Goal: Transaction & Acquisition: Purchase product/service

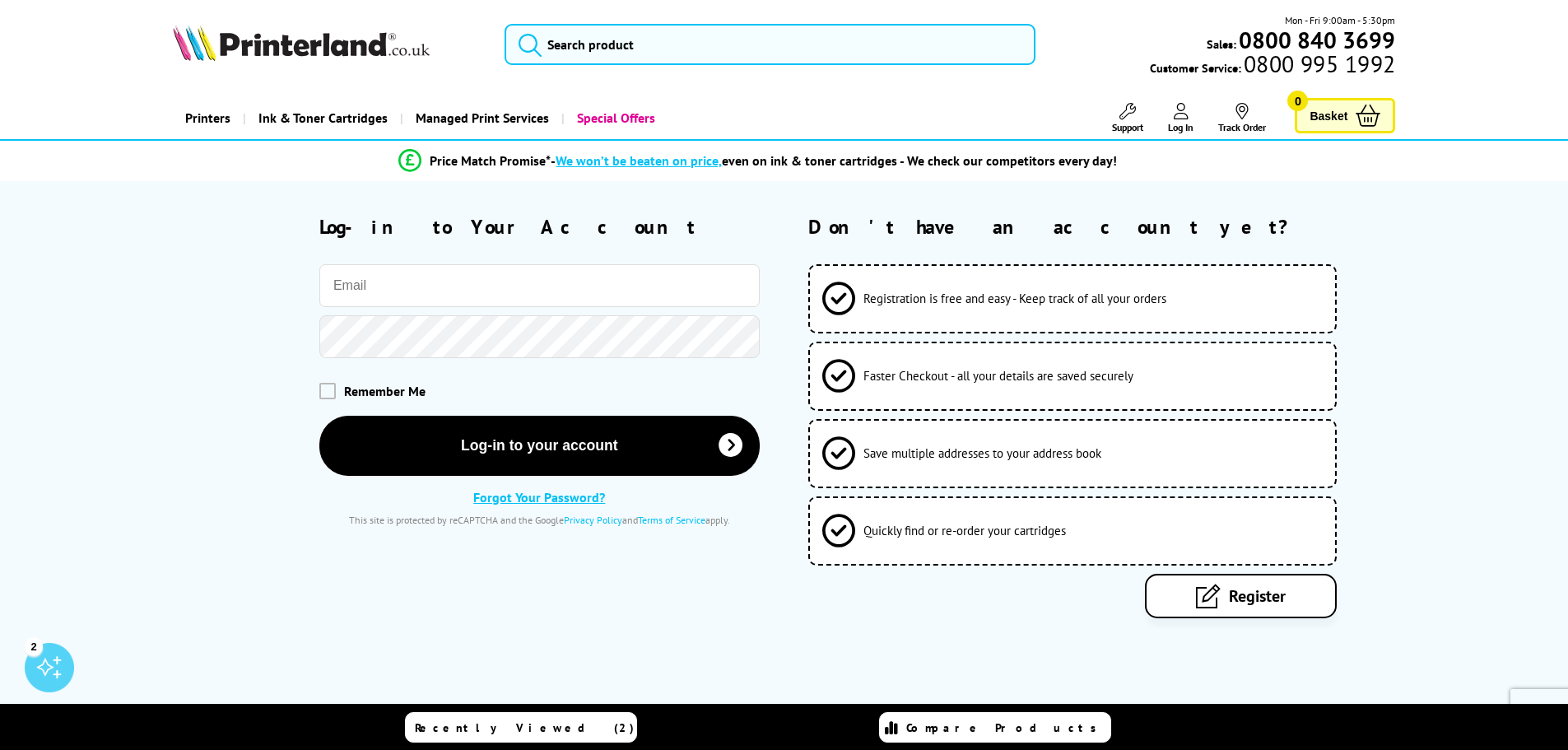
drag, startPoint x: 452, startPoint y: 303, endPoint x: 450, endPoint y: 292, distance: 11.2
click at [452, 303] on input "email" at bounding box center [539, 285] width 440 height 43
type input "rhys@auctioneers.co.uk"
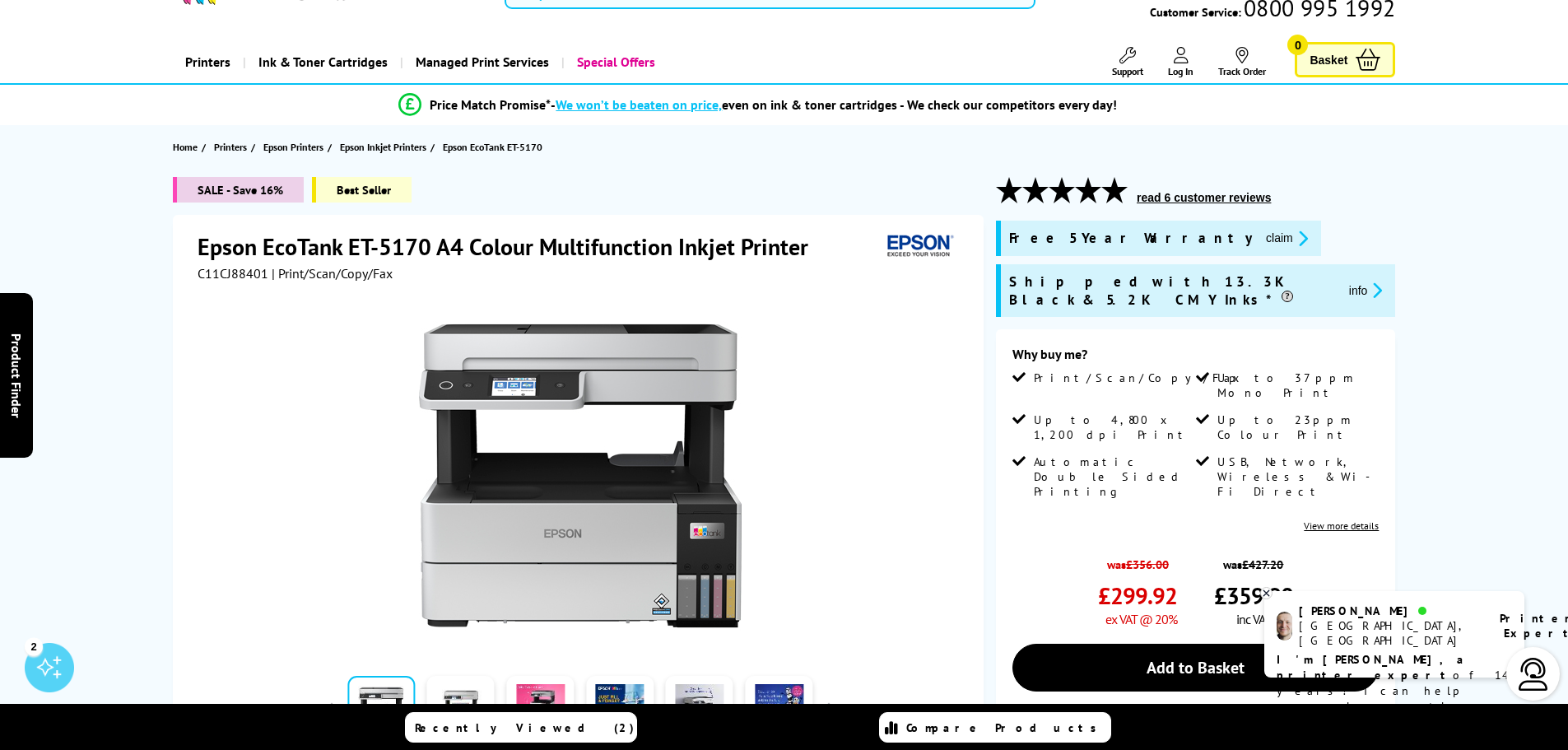
scroll to position [82, 0]
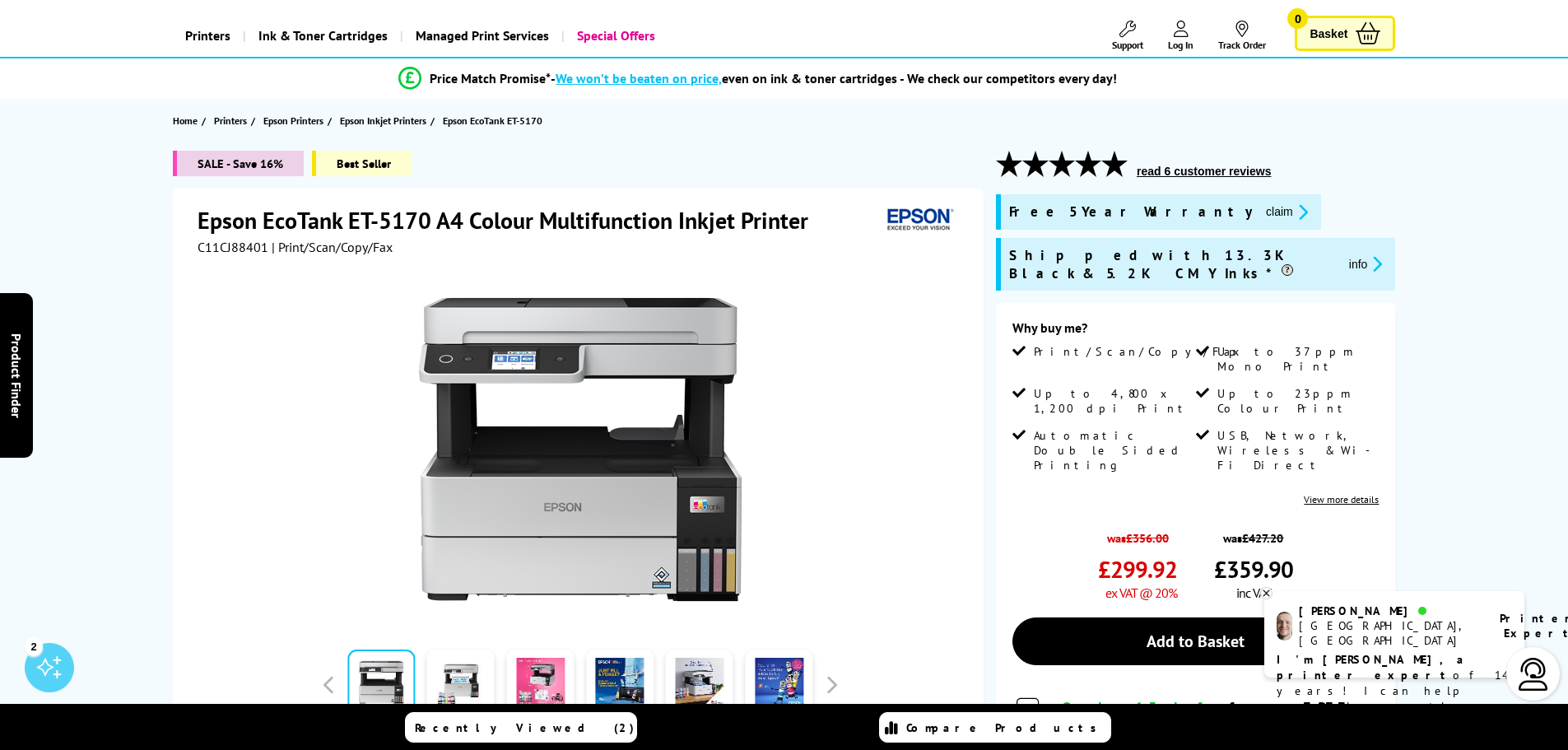
click at [1535, 678] on img at bounding box center [1533, 674] width 33 height 33
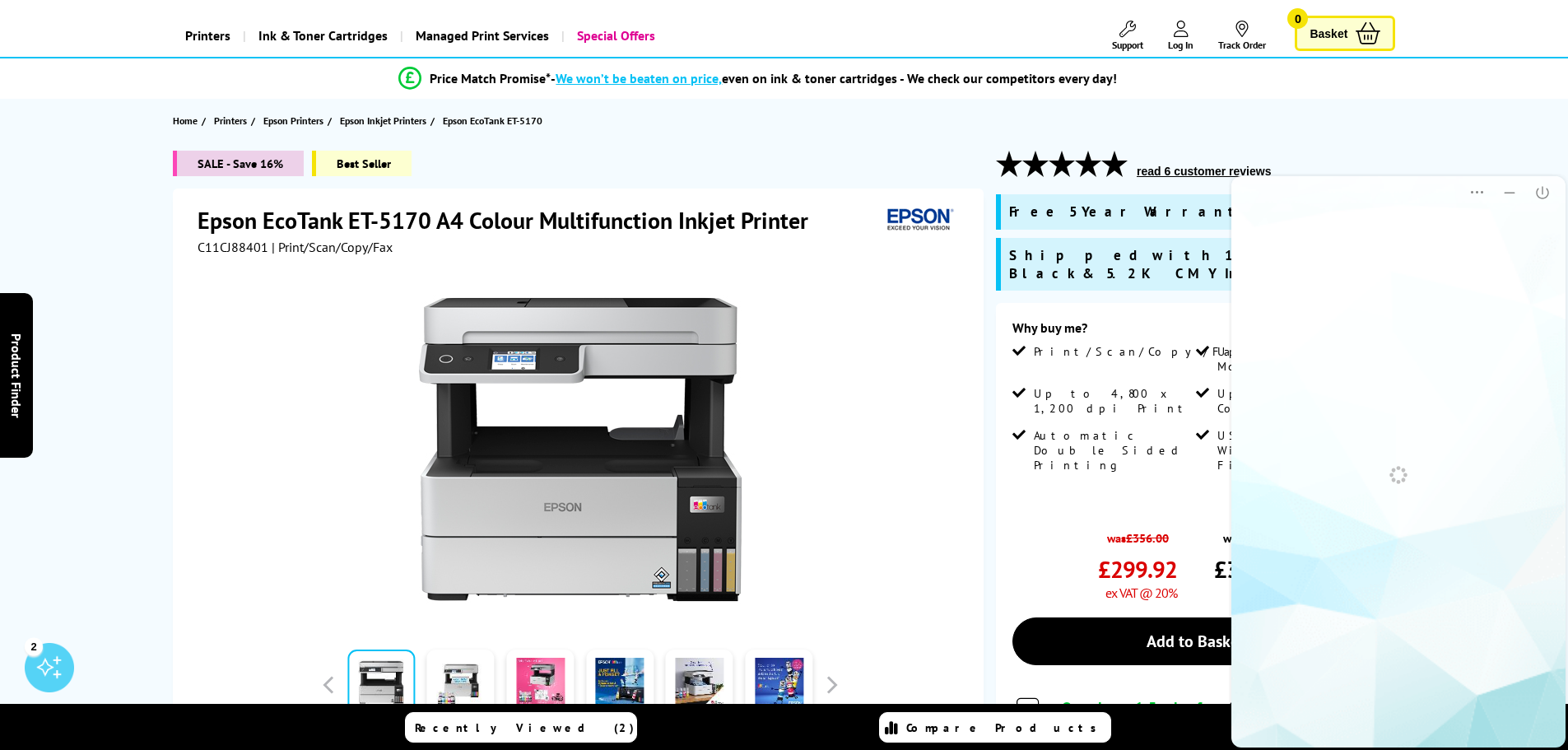
scroll to position [0, 0]
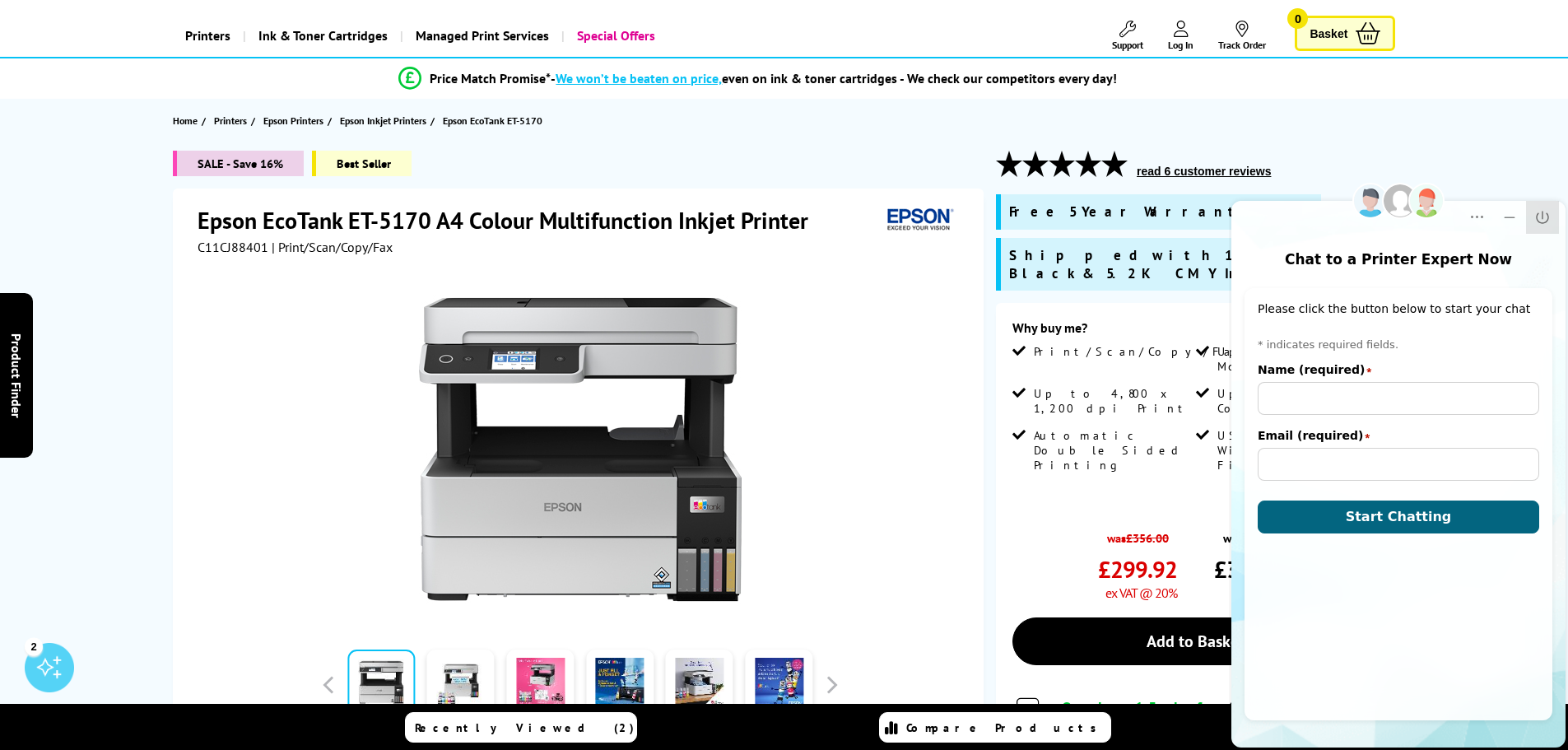
click at [1543, 213] on icon "Close" at bounding box center [1542, 216] width 13 height 13
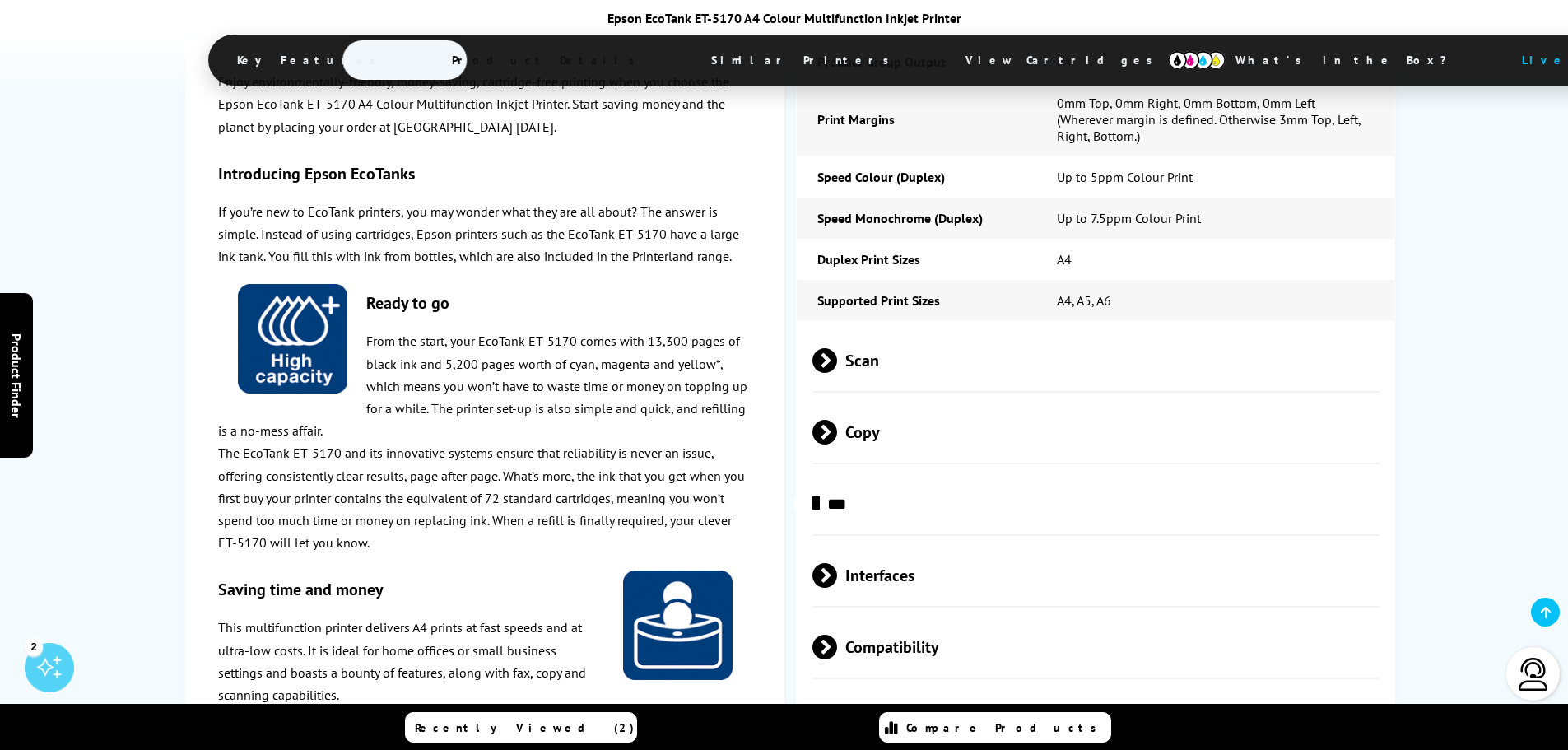
scroll to position [3292, 0]
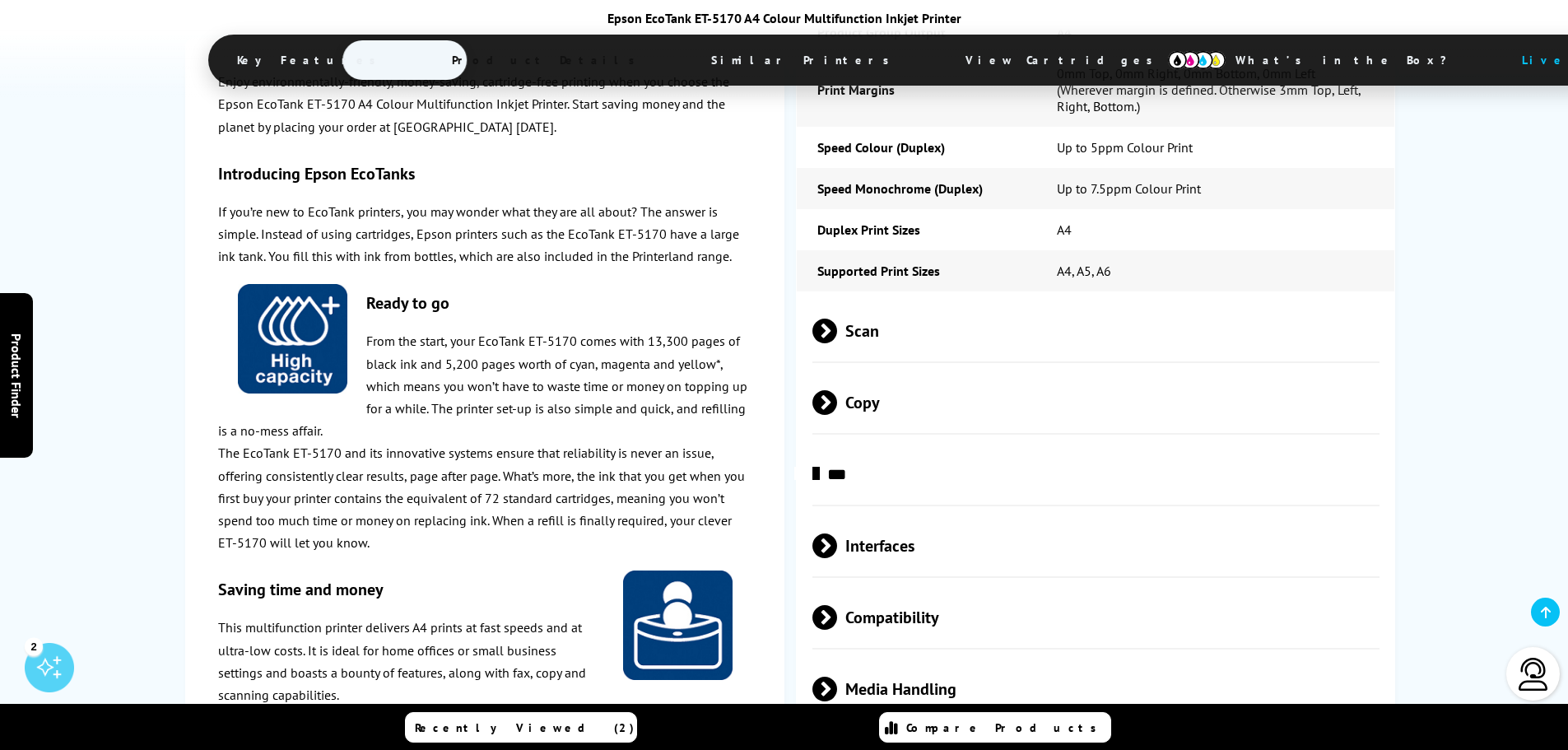
click at [889, 300] on span "Scan" at bounding box center [1097, 330] width 568 height 62
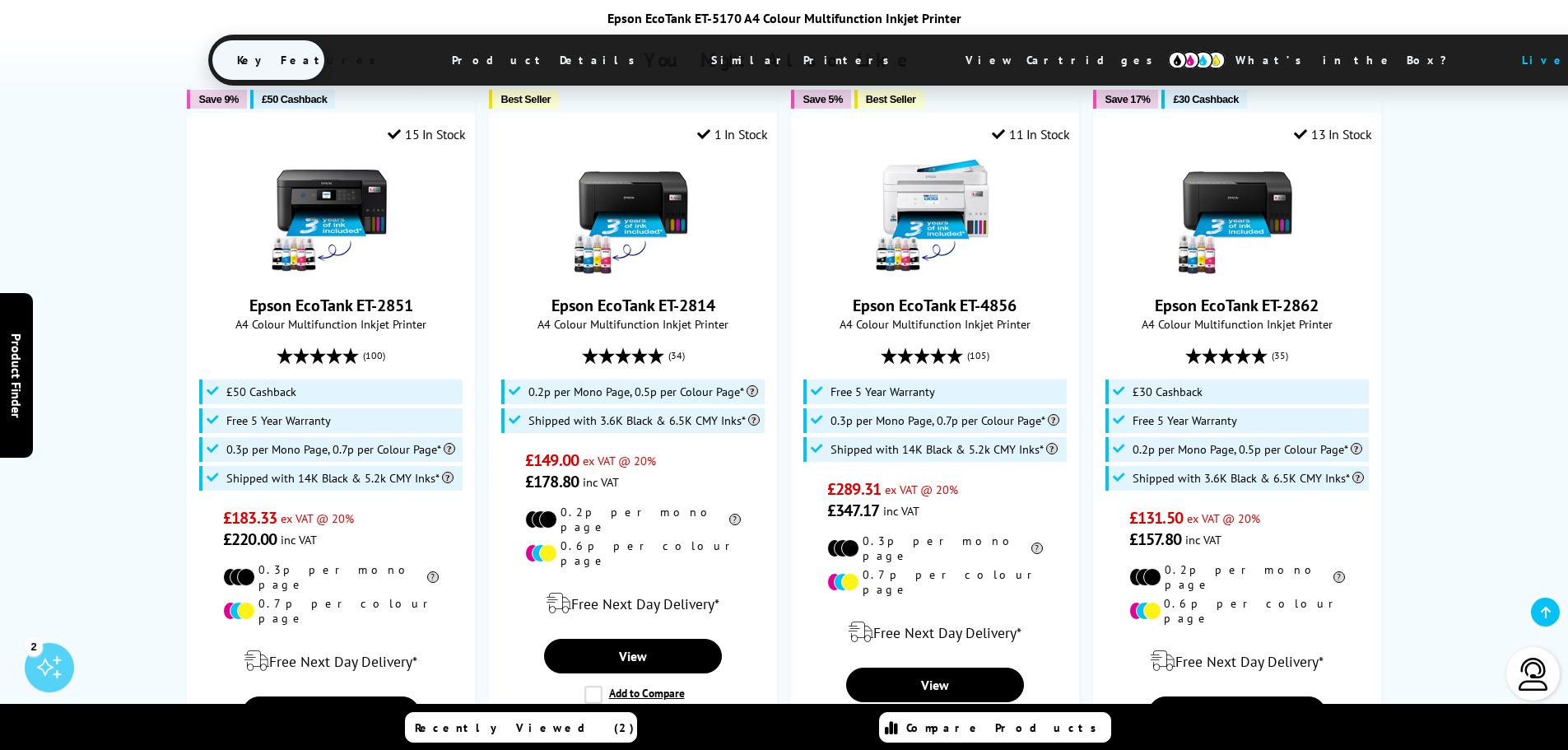
scroll to position [1070, 0]
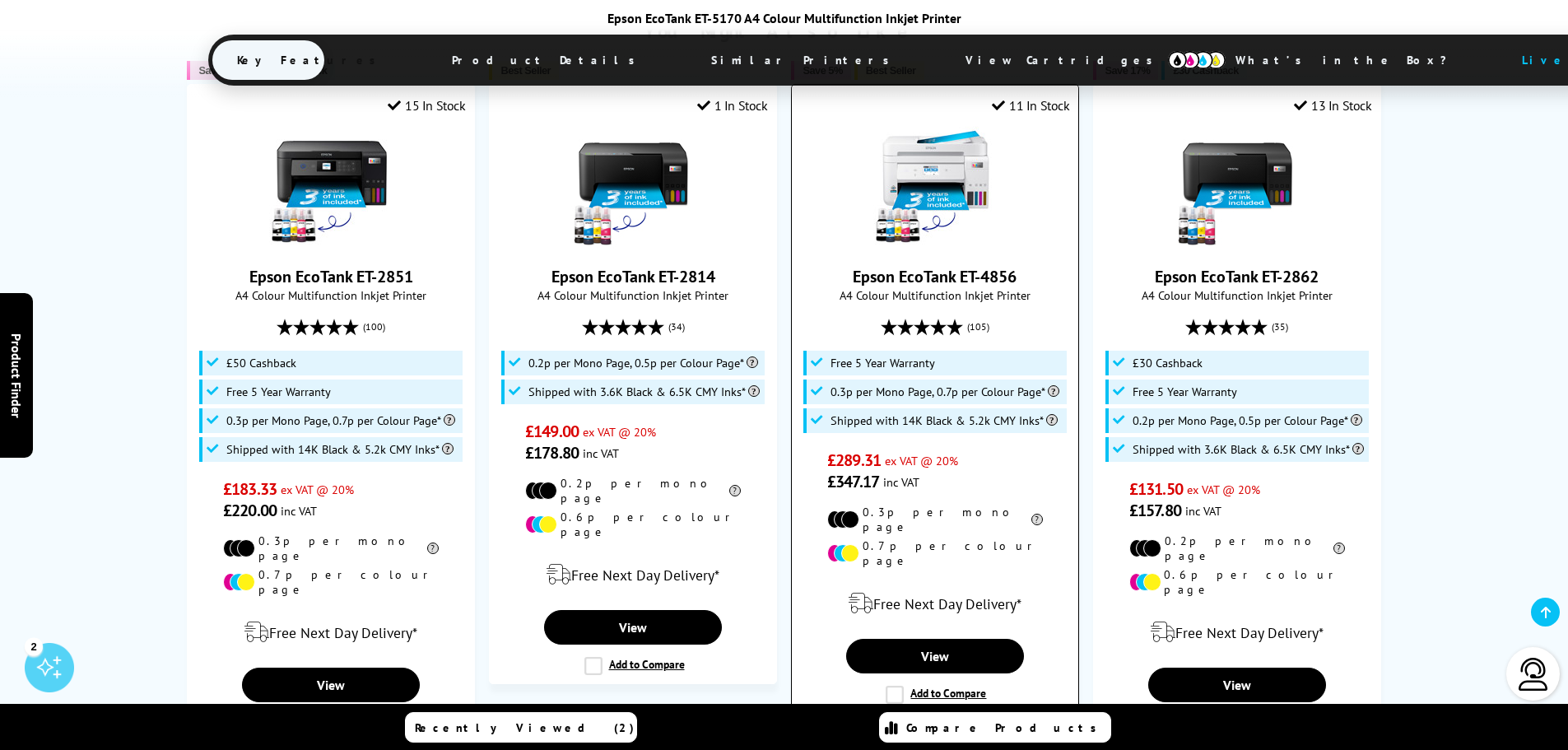
click at [895, 686] on label "Add to Compare" at bounding box center [936, 694] width 101 height 18
click at [0, 0] on input "Add to Compare" at bounding box center [0, 0] width 0 height 0
click at [899, 686] on label "Add to Compare" at bounding box center [936, 694] width 101 height 18
click at [0, 0] on input "Add to Compare" at bounding box center [0, 0] width 0 height 0
click at [948, 686] on label "Add to Compare" at bounding box center [936, 694] width 101 height 18
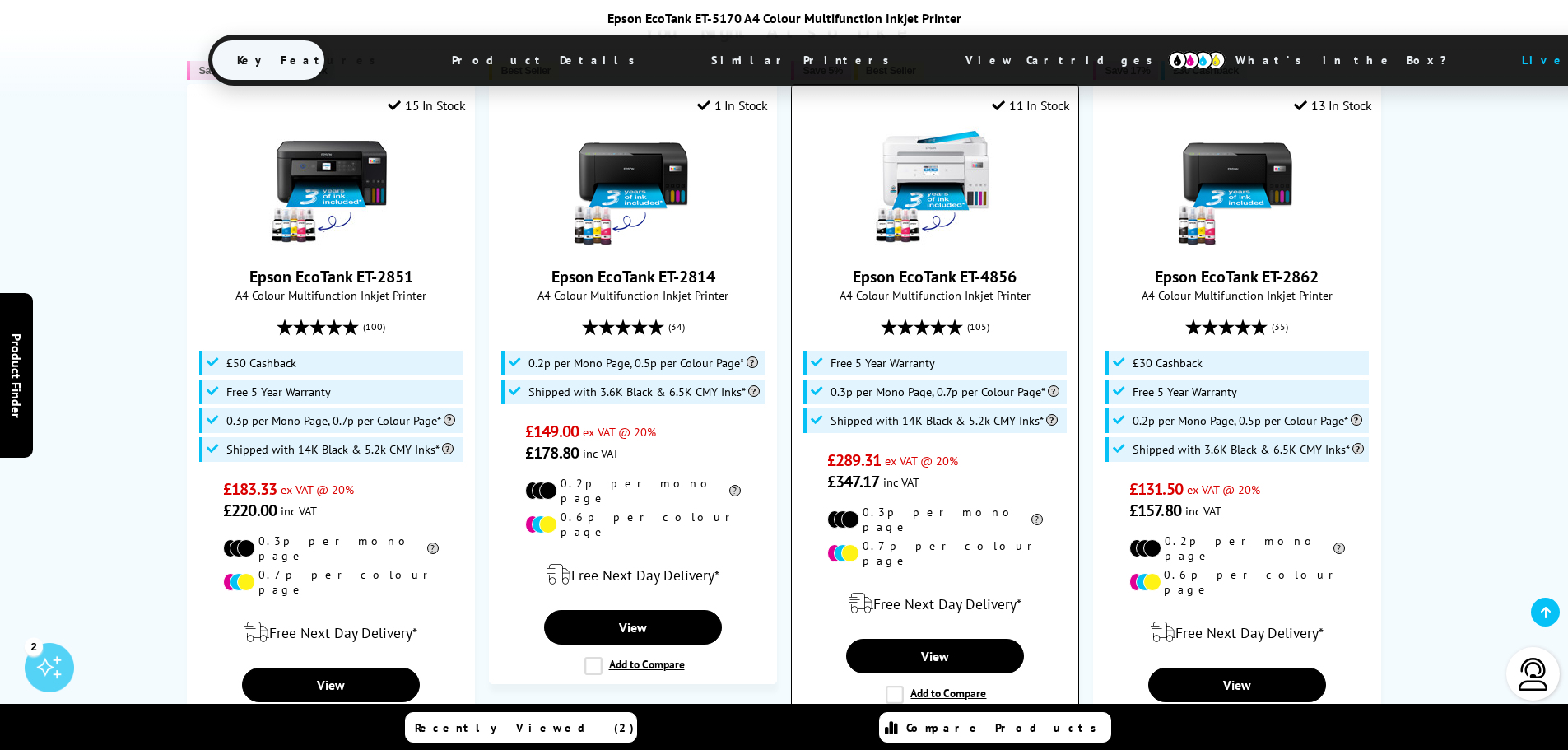
click at [0, 0] on input "Add to Compare" at bounding box center [0, 0] width 0 height 0
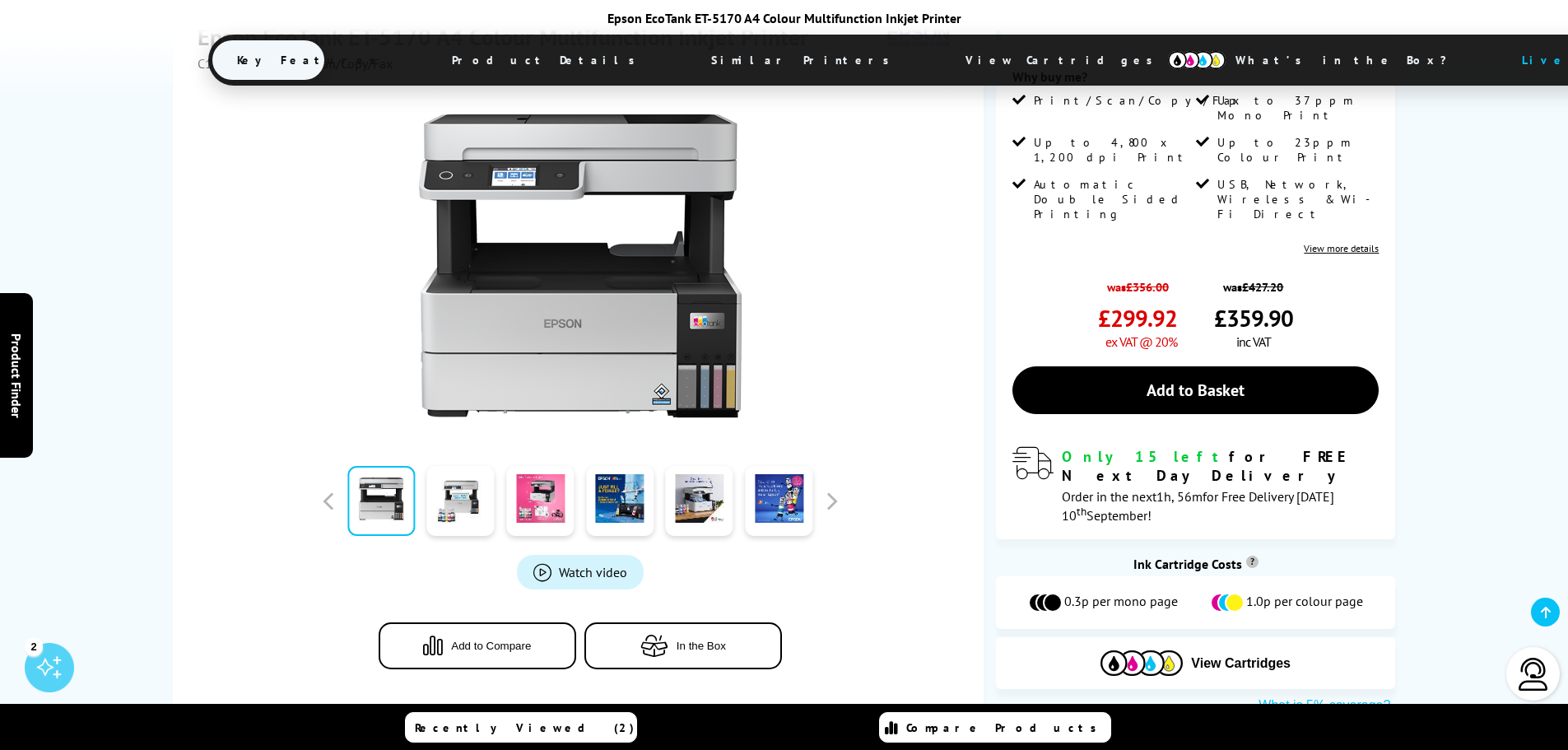
scroll to position [411, 0]
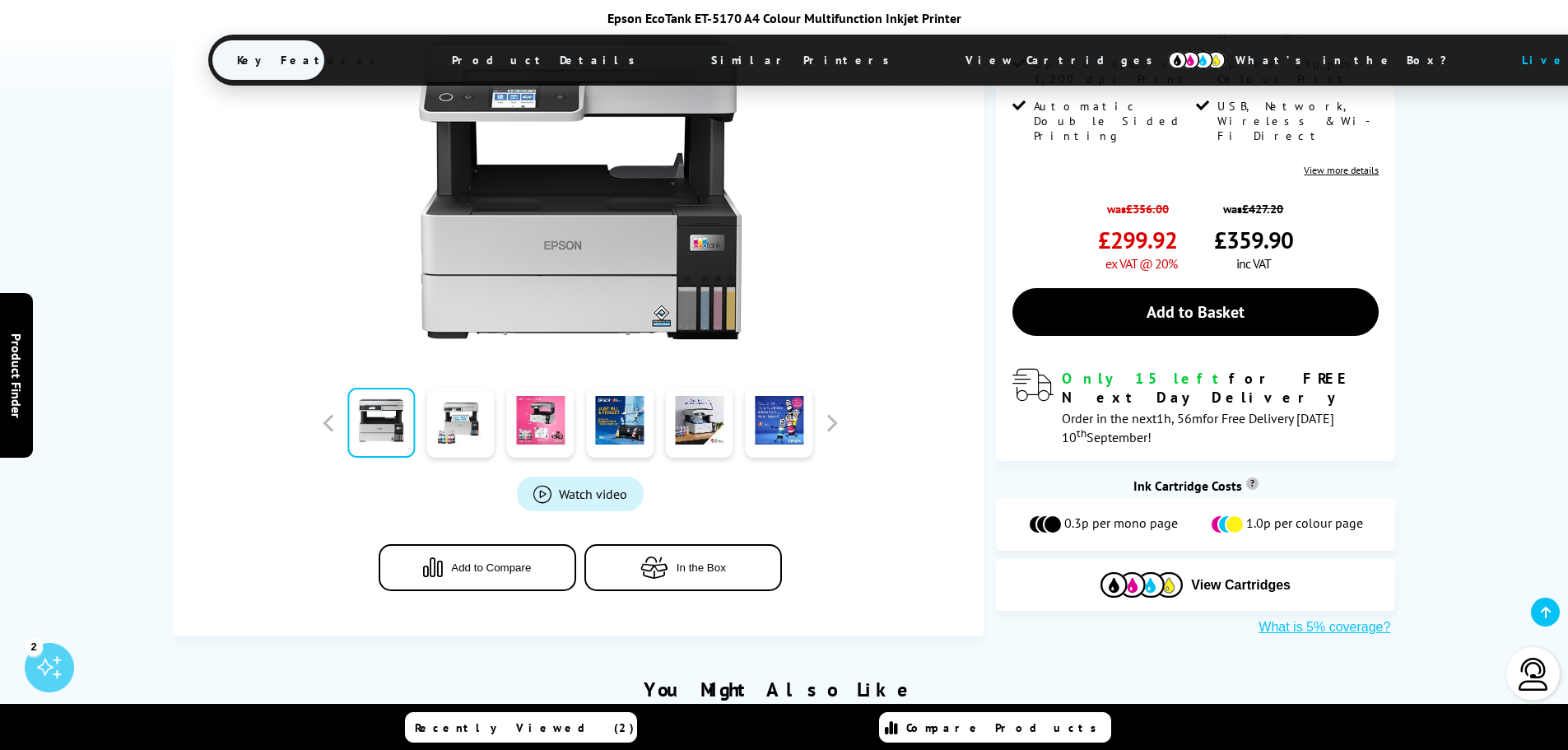
click at [515, 543] on button "Add to Compare" at bounding box center [477, 567] width 198 height 47
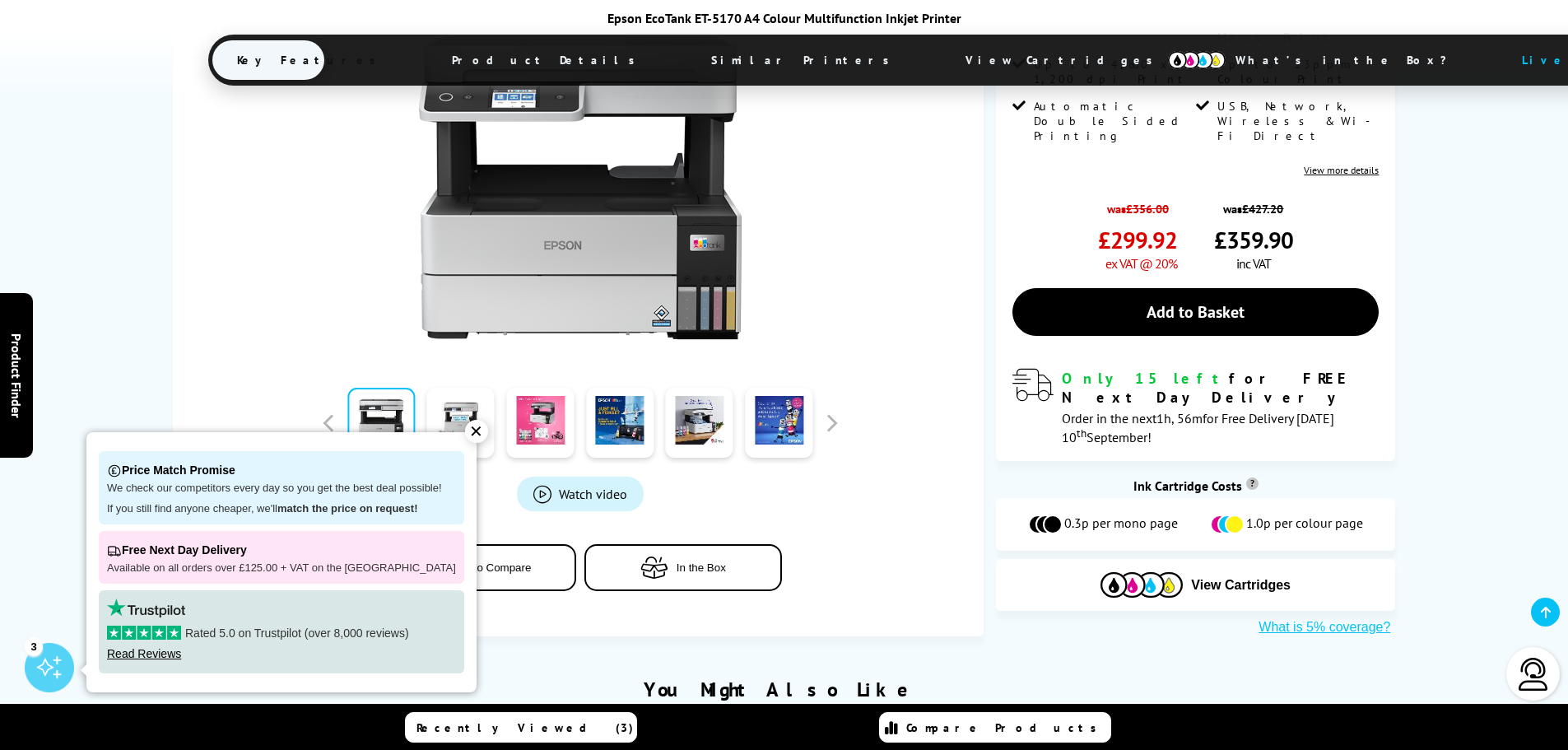
click at [488, 543] on button "Add to Compare" at bounding box center [477, 567] width 198 height 47
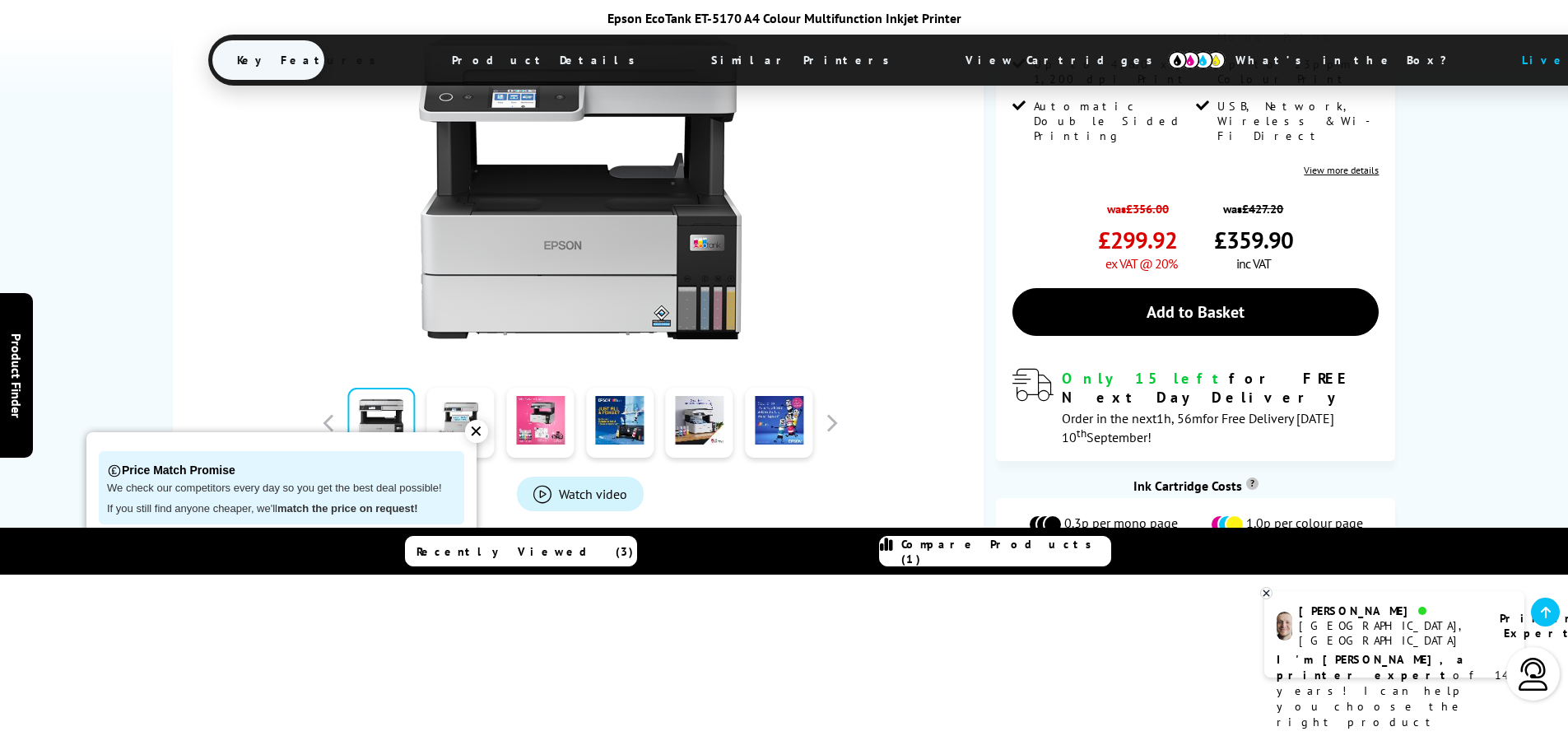
click at [466, 431] on div "✕" at bounding box center [476, 431] width 23 height 23
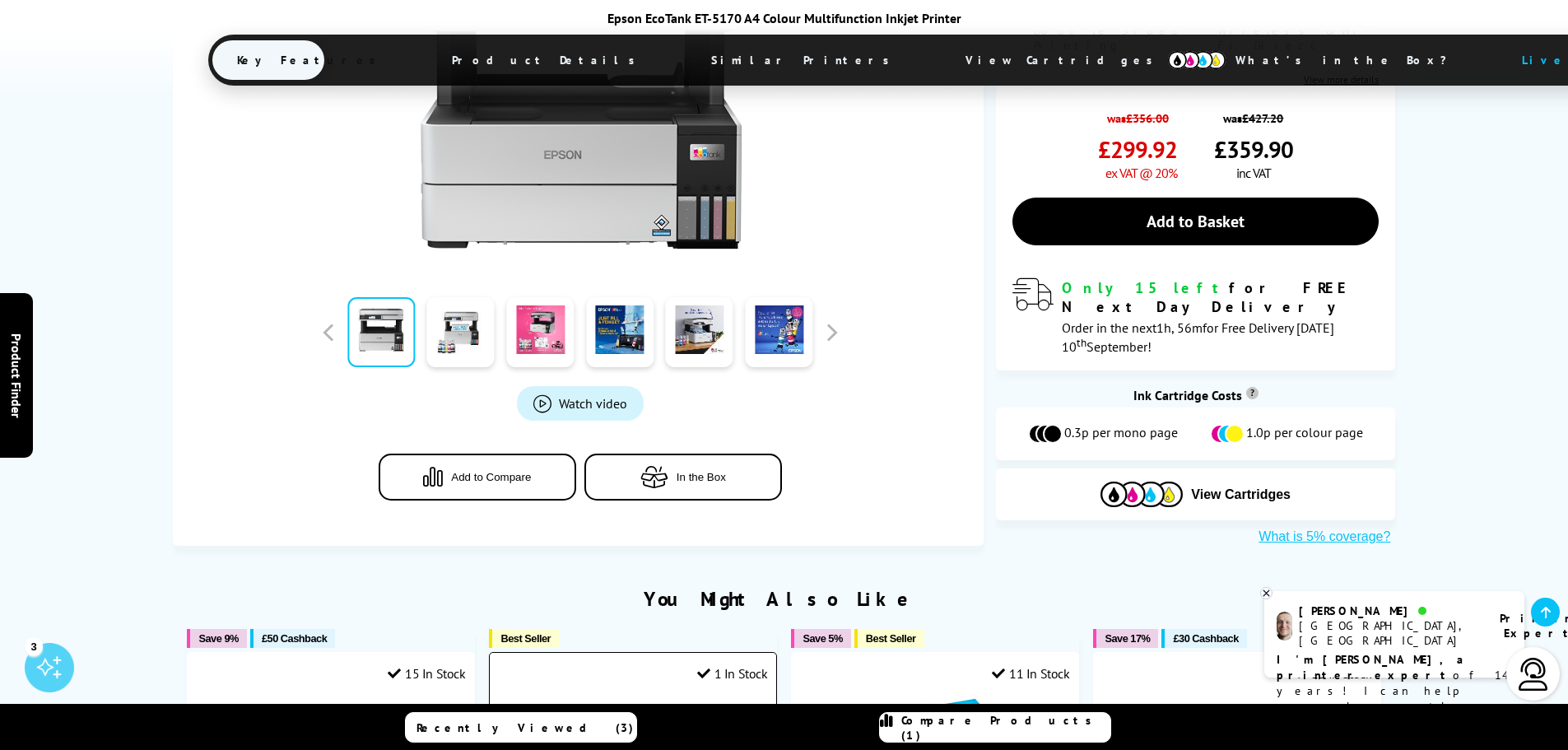
scroll to position [741, 0]
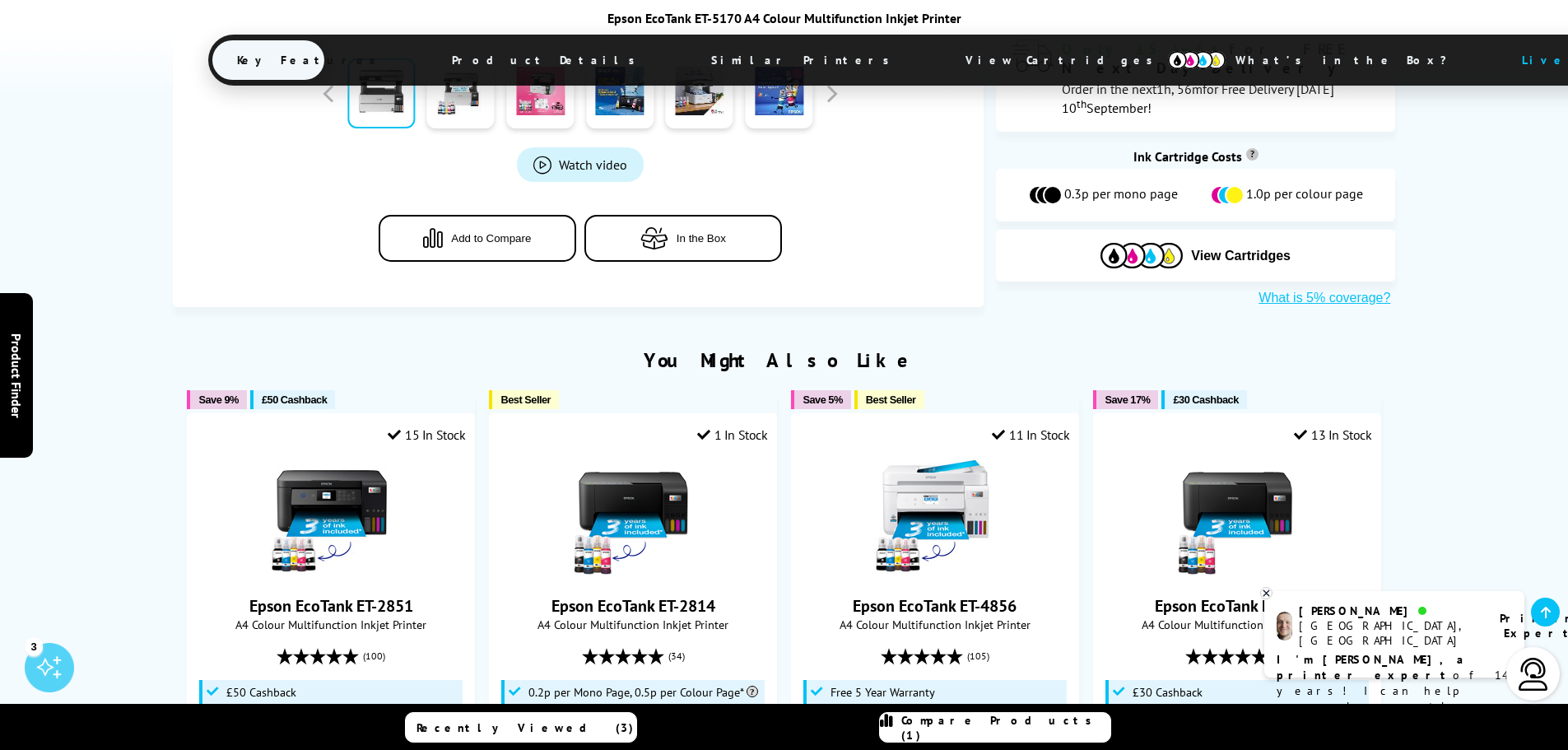
click at [498, 214] on button "Add to Compare" at bounding box center [477, 237] width 198 height 47
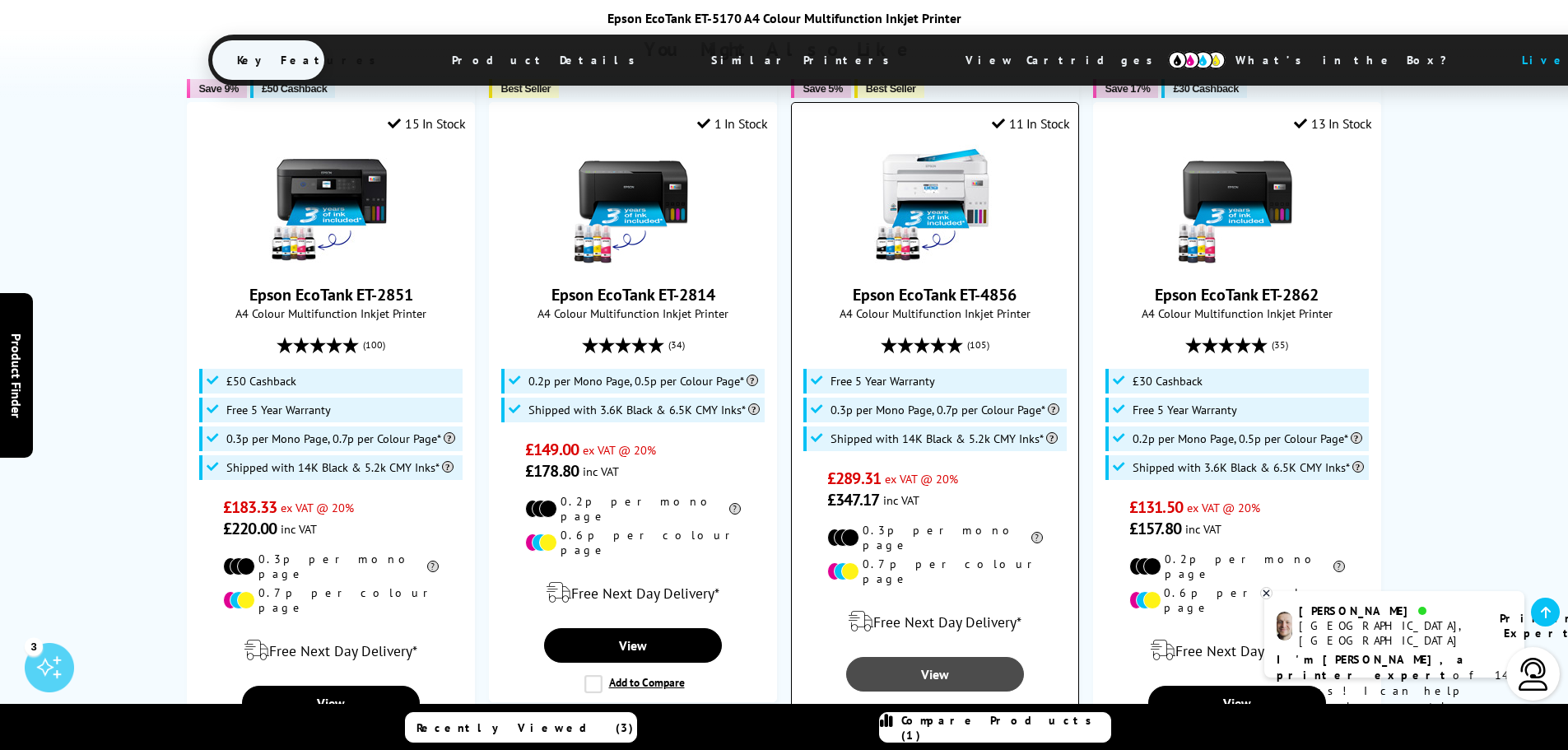
scroll to position [1070, 0]
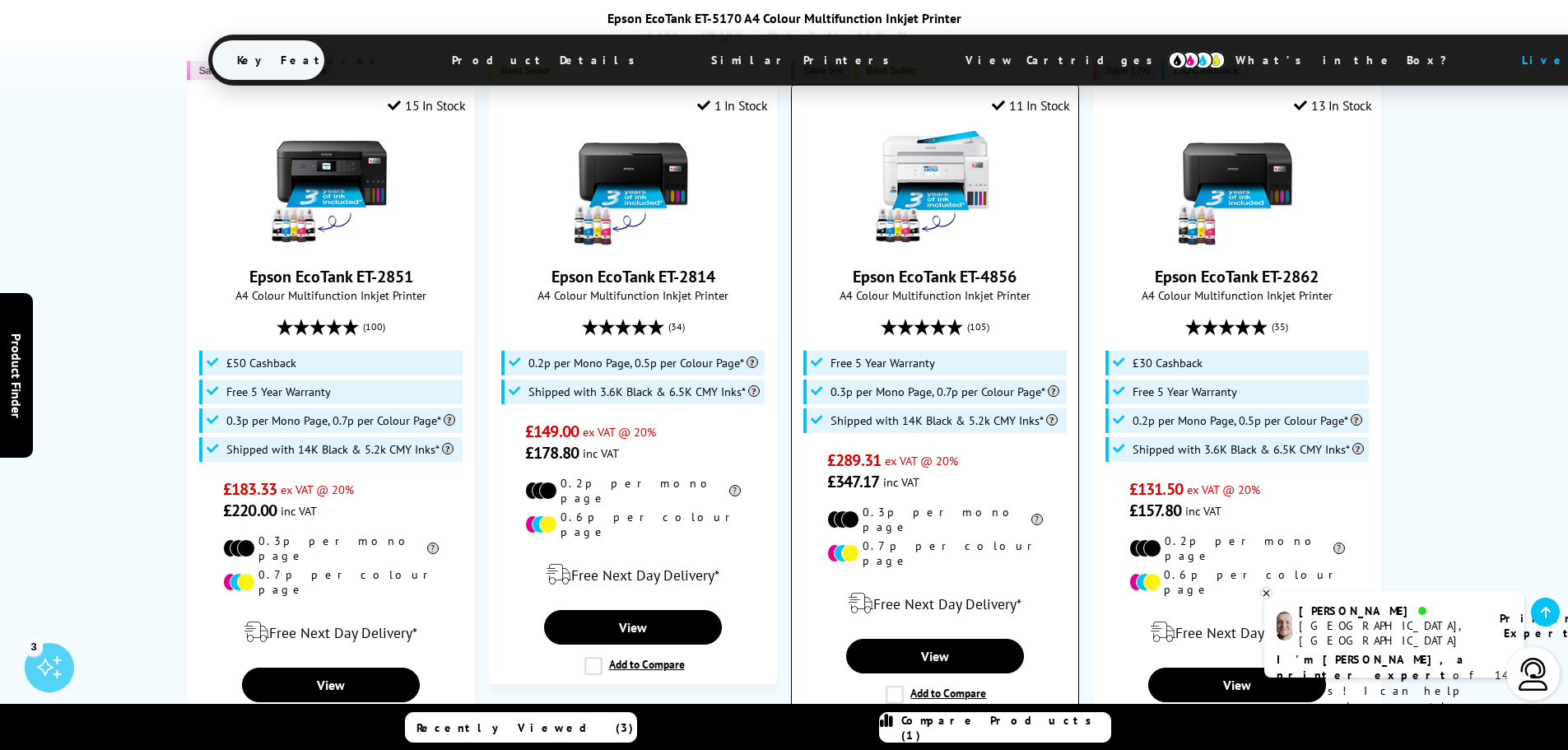
click at [909, 686] on label "Add to Compare" at bounding box center [936, 694] width 101 height 18
click at [0, 0] on input "Add to Compare" at bounding box center [0, 0] width 0 height 0
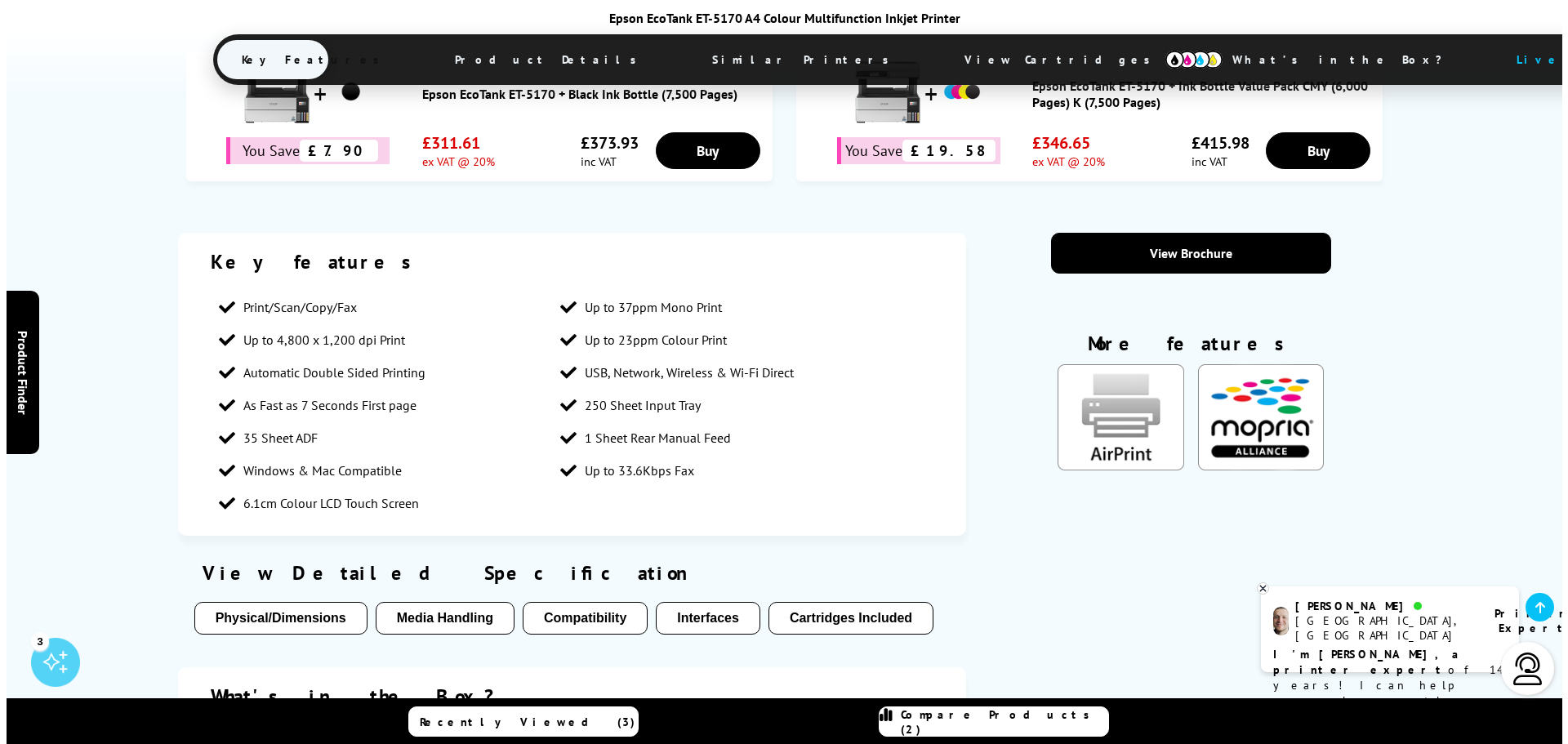
scroll to position [1960, 0]
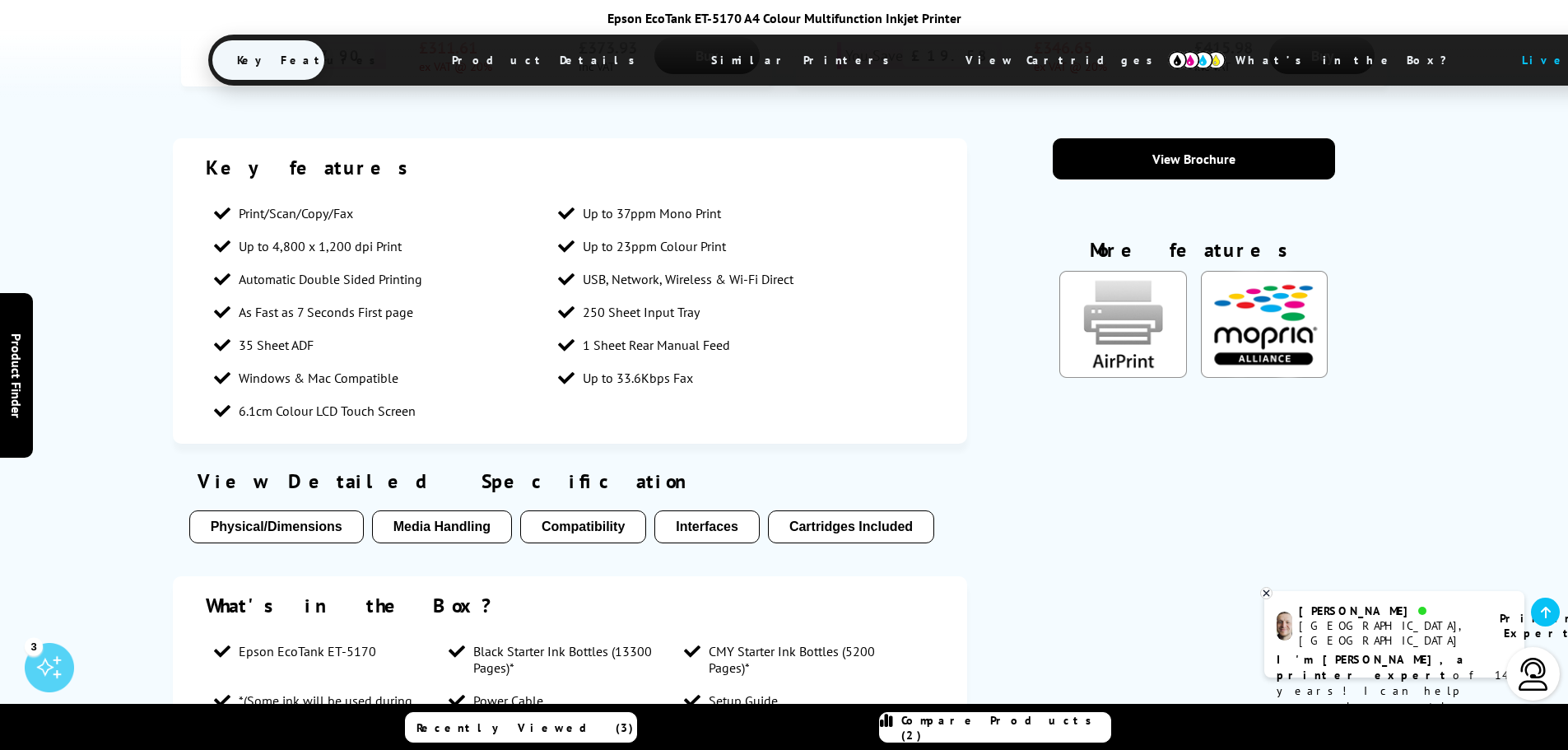
click at [983, 717] on link "Compare Products (2)" at bounding box center [995, 727] width 232 height 30
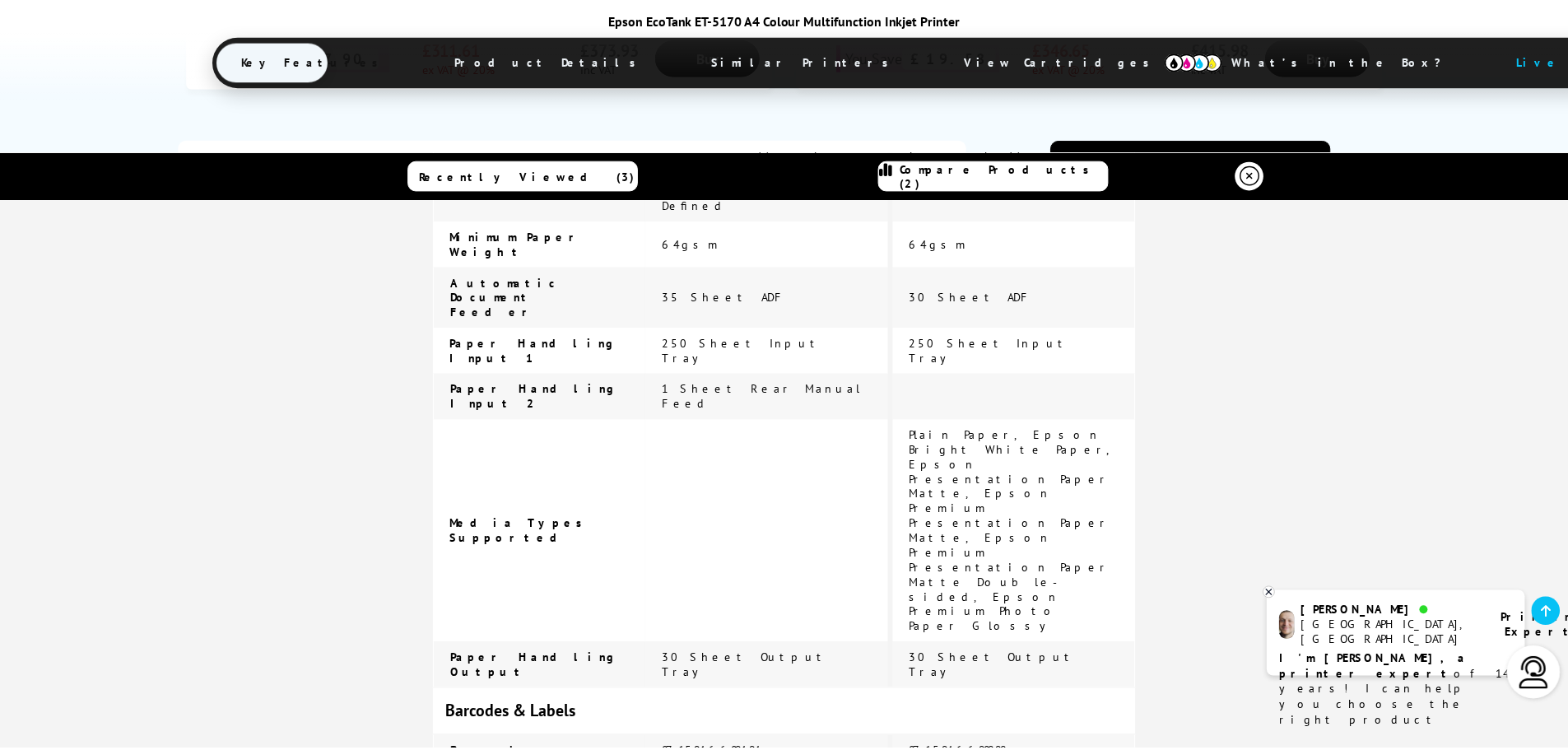
scroll to position [3289, 0]
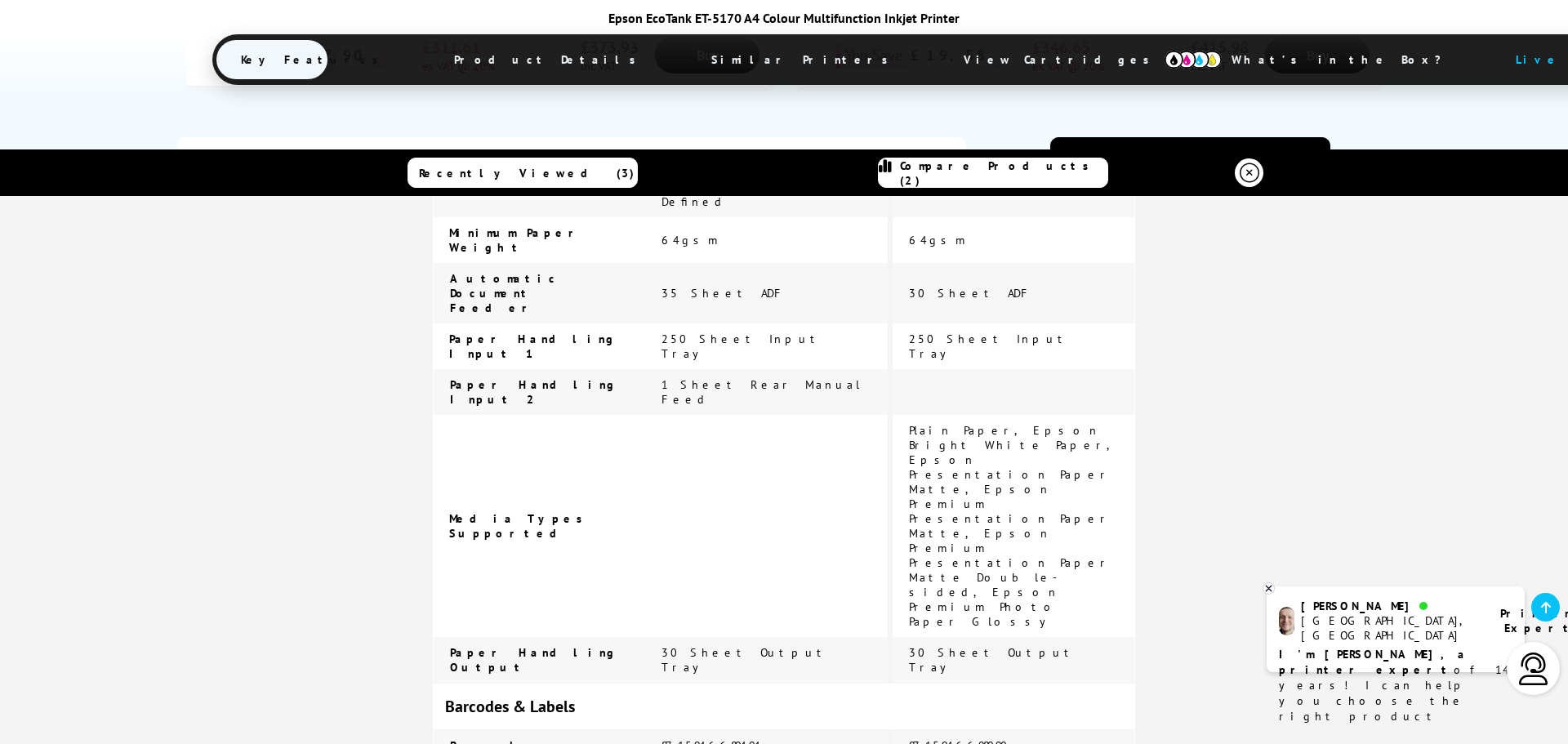
click at [1250, 173] on icon at bounding box center [1249, 173] width 19 height 19
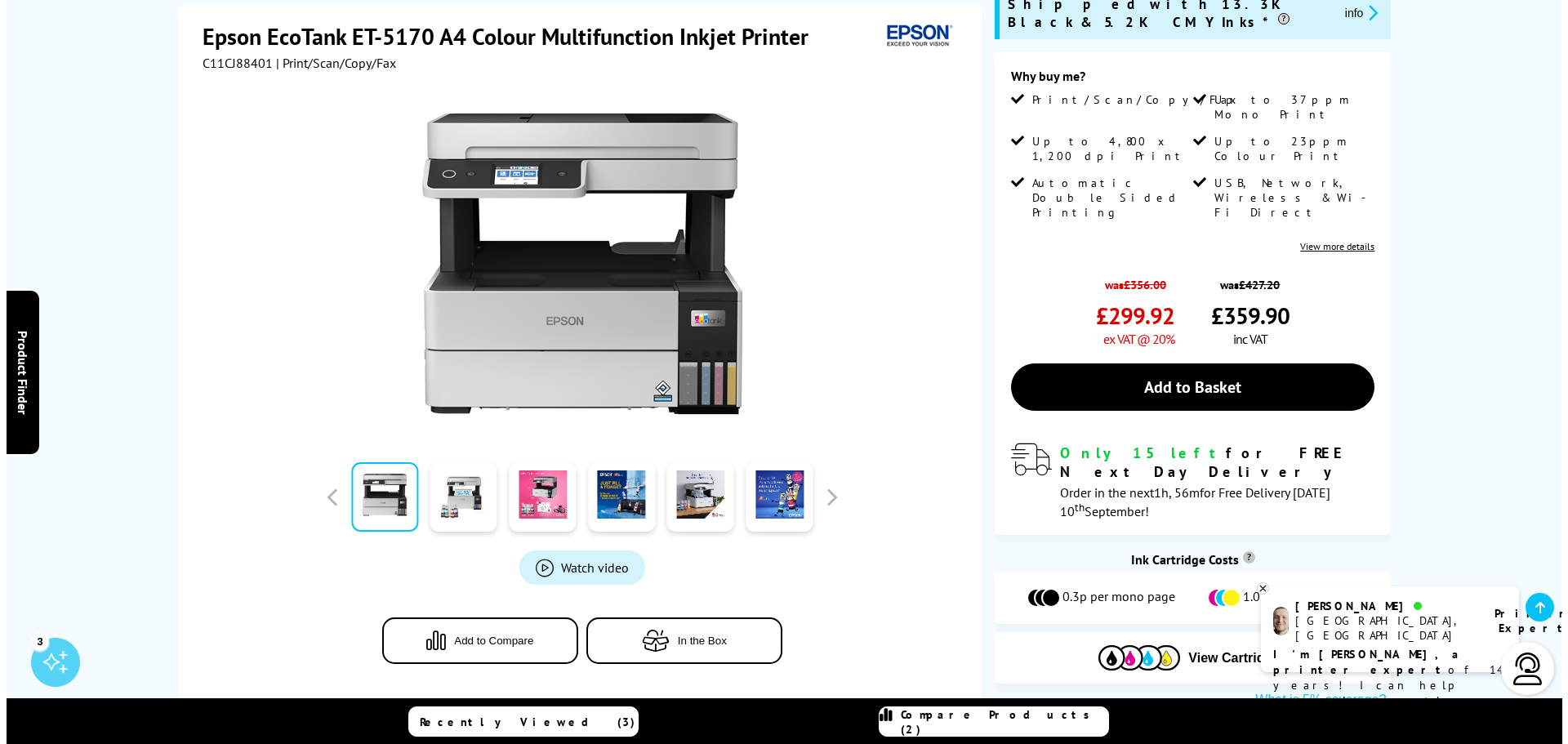
scroll to position [408, 0]
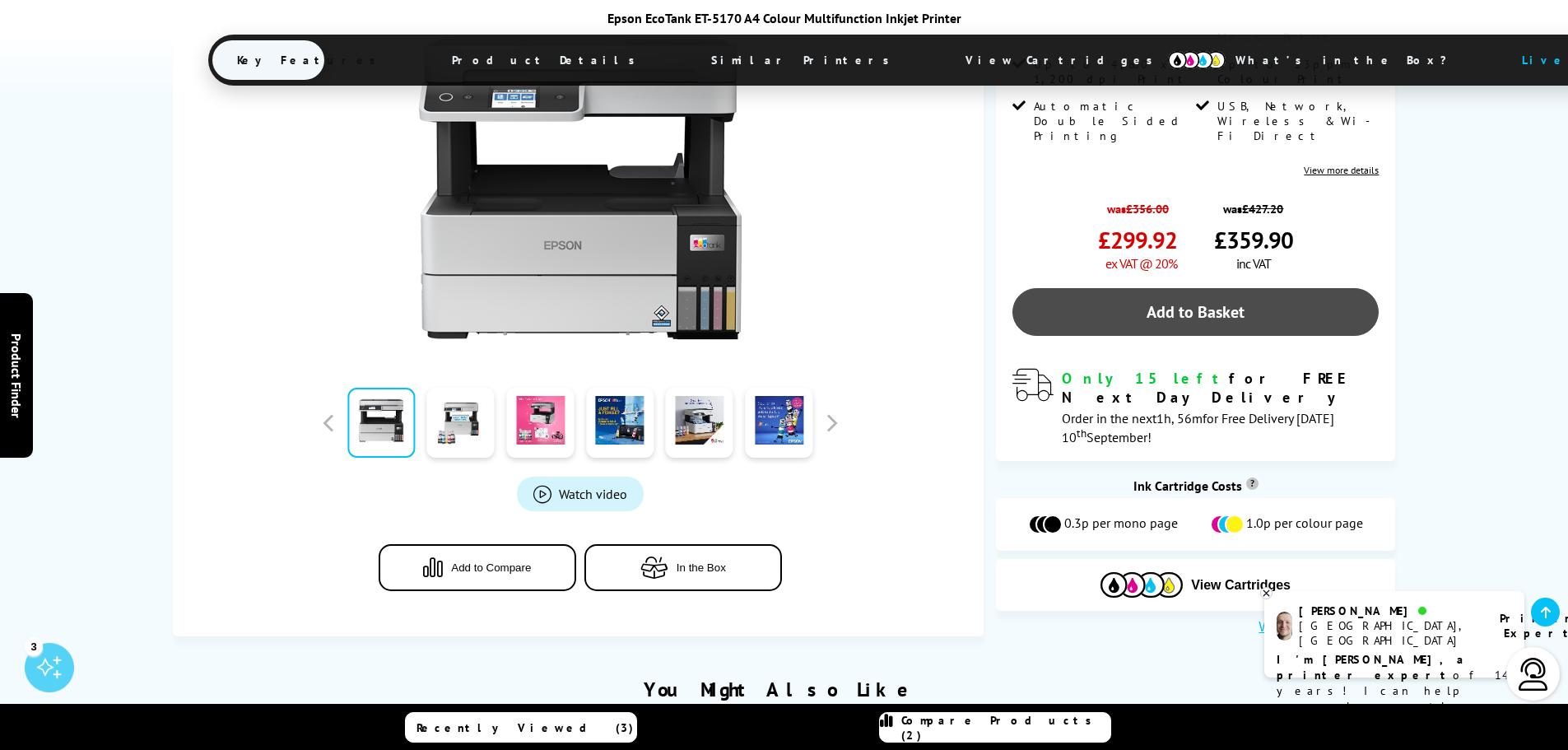
click at [1157, 288] on link "Add to Basket" at bounding box center [1196, 312] width 367 height 48
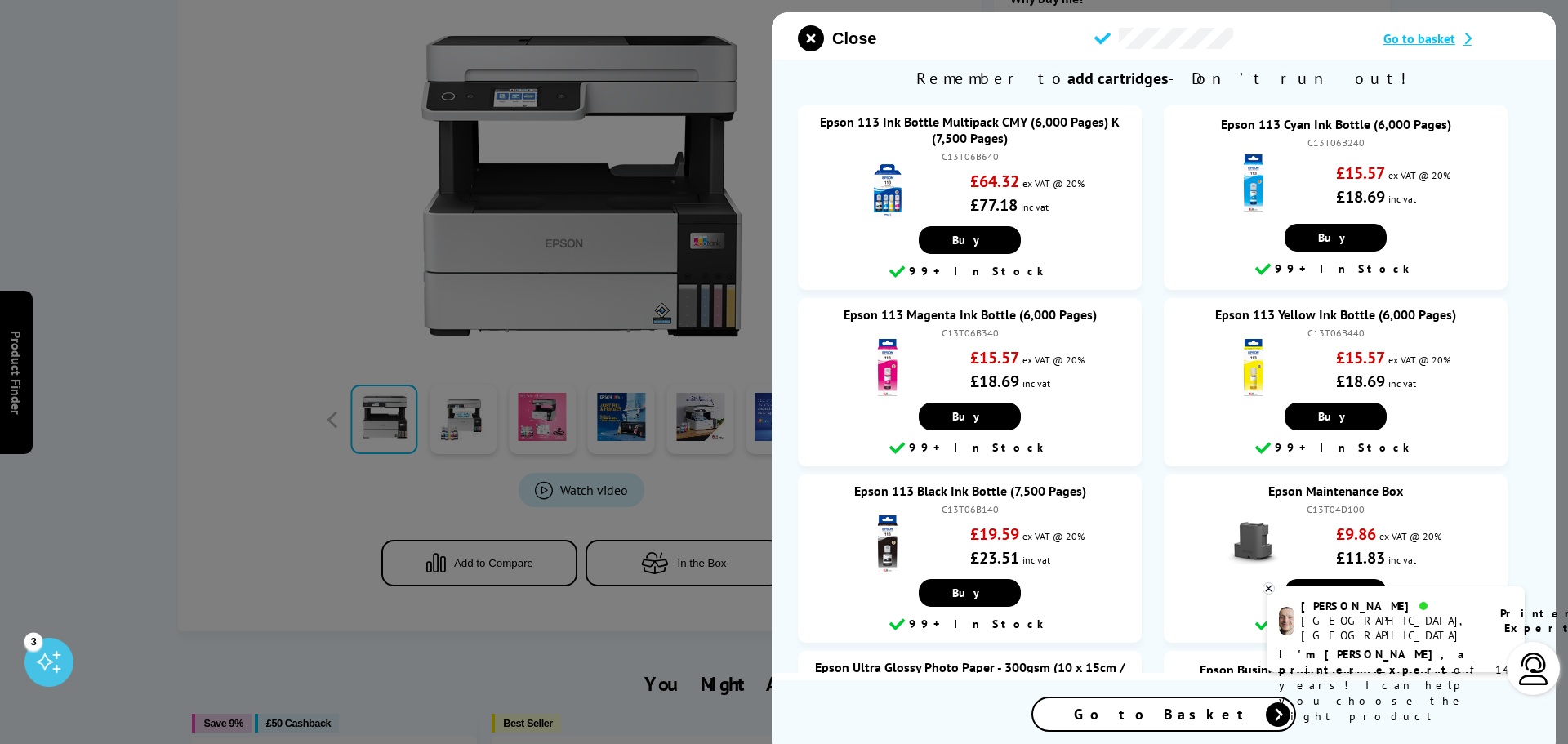
click at [1421, 42] on span "Go to basket" at bounding box center [1420, 38] width 72 height 16
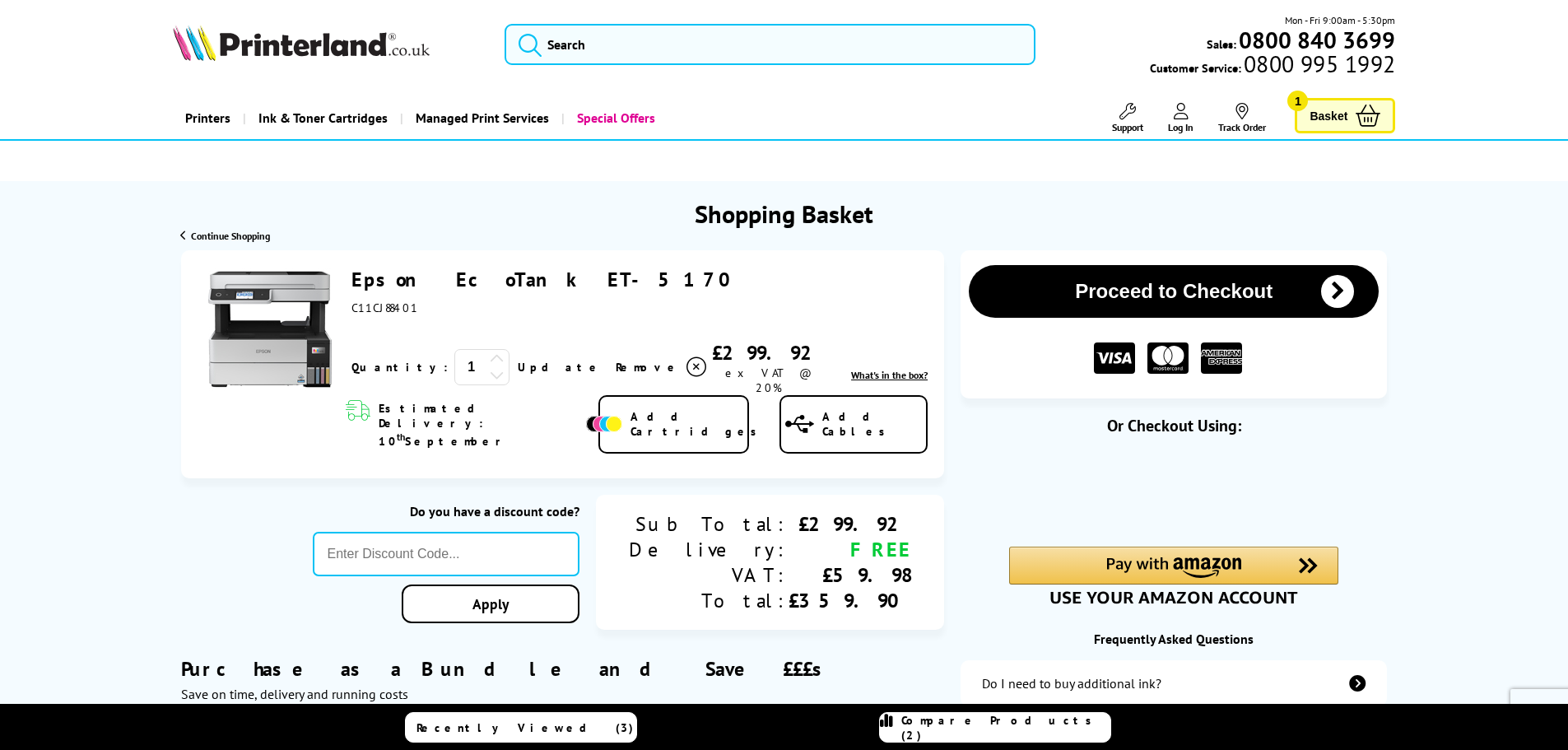
scroll to position [82, 0]
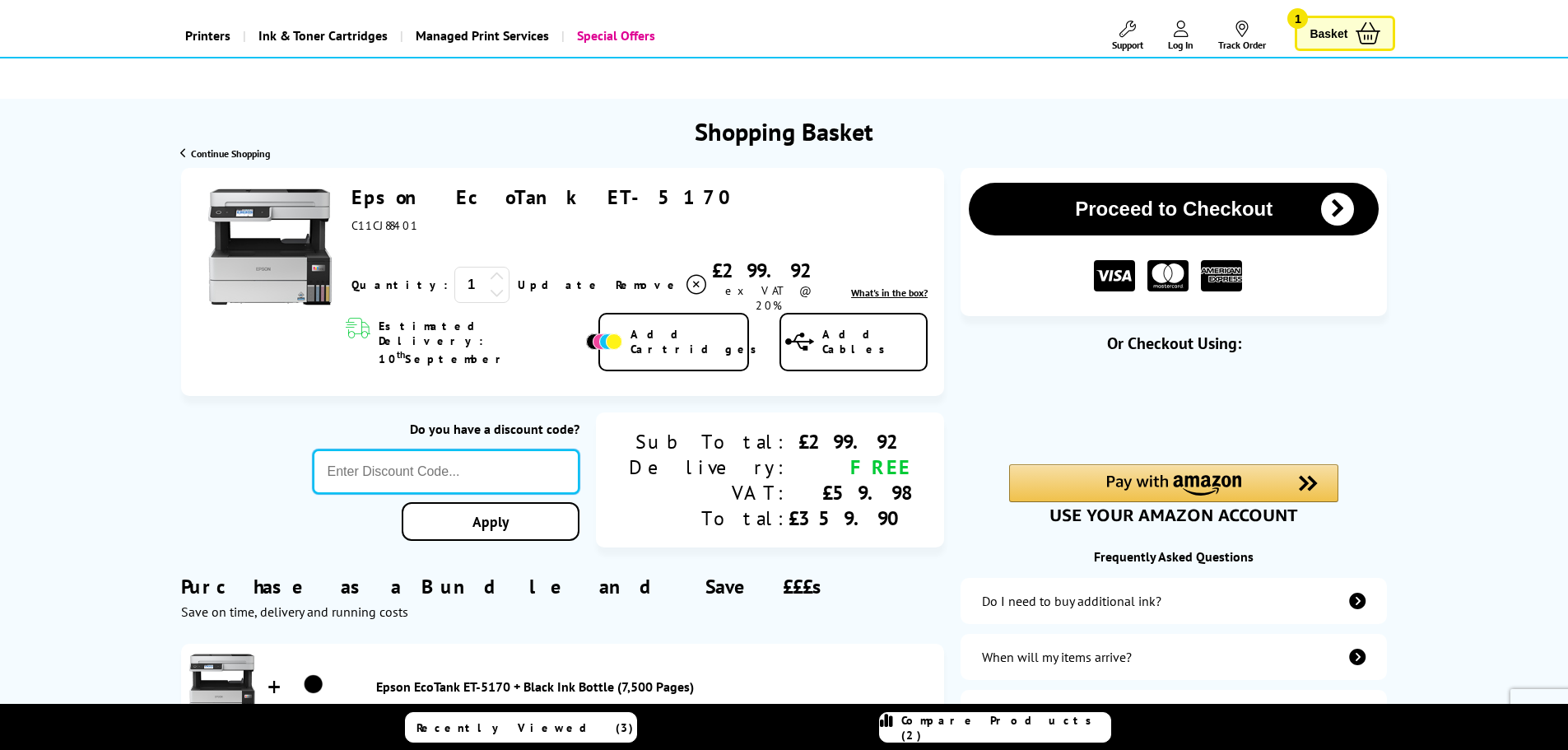
paste input "[DATE]"
type input "[DATE]"
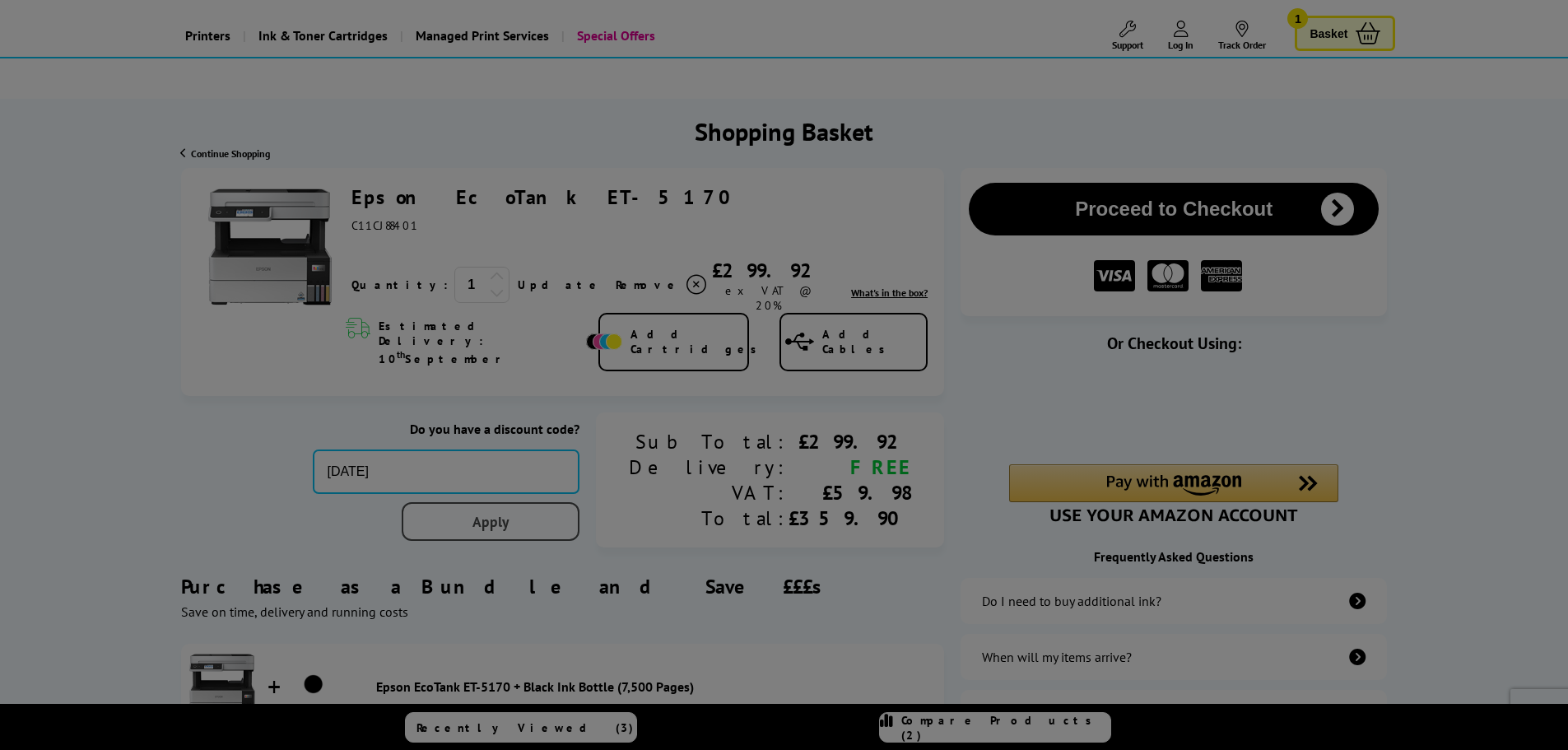
click at [580, 496] on div "Proceed to Checkout Shopping Basket 1 Update" at bounding box center [784, 562] width 1568 height 790
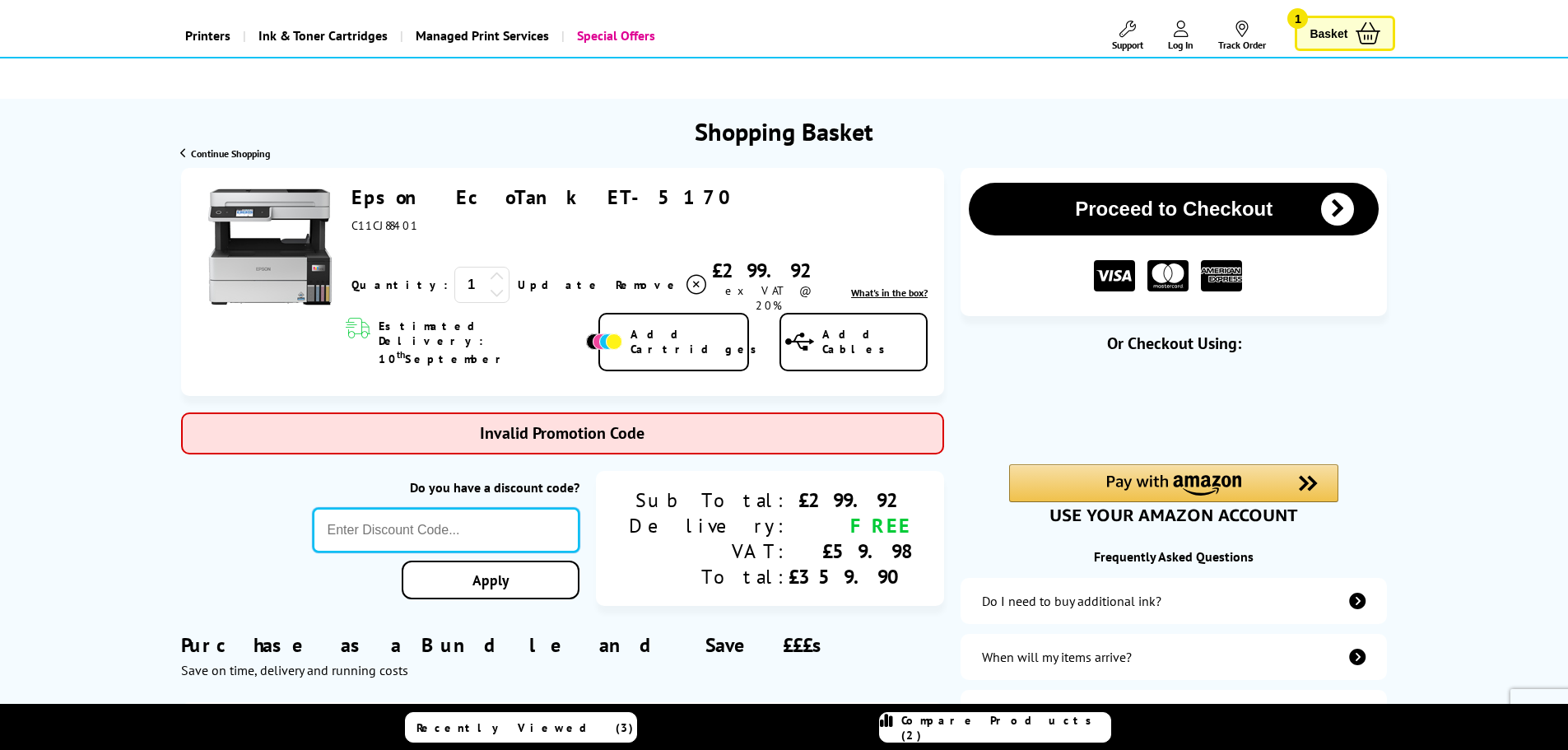
click at [480, 509] on input "text" at bounding box center [446, 530] width 268 height 45
paste input "5OFFPRINTERS"
type input "5OFFPRINTERS"
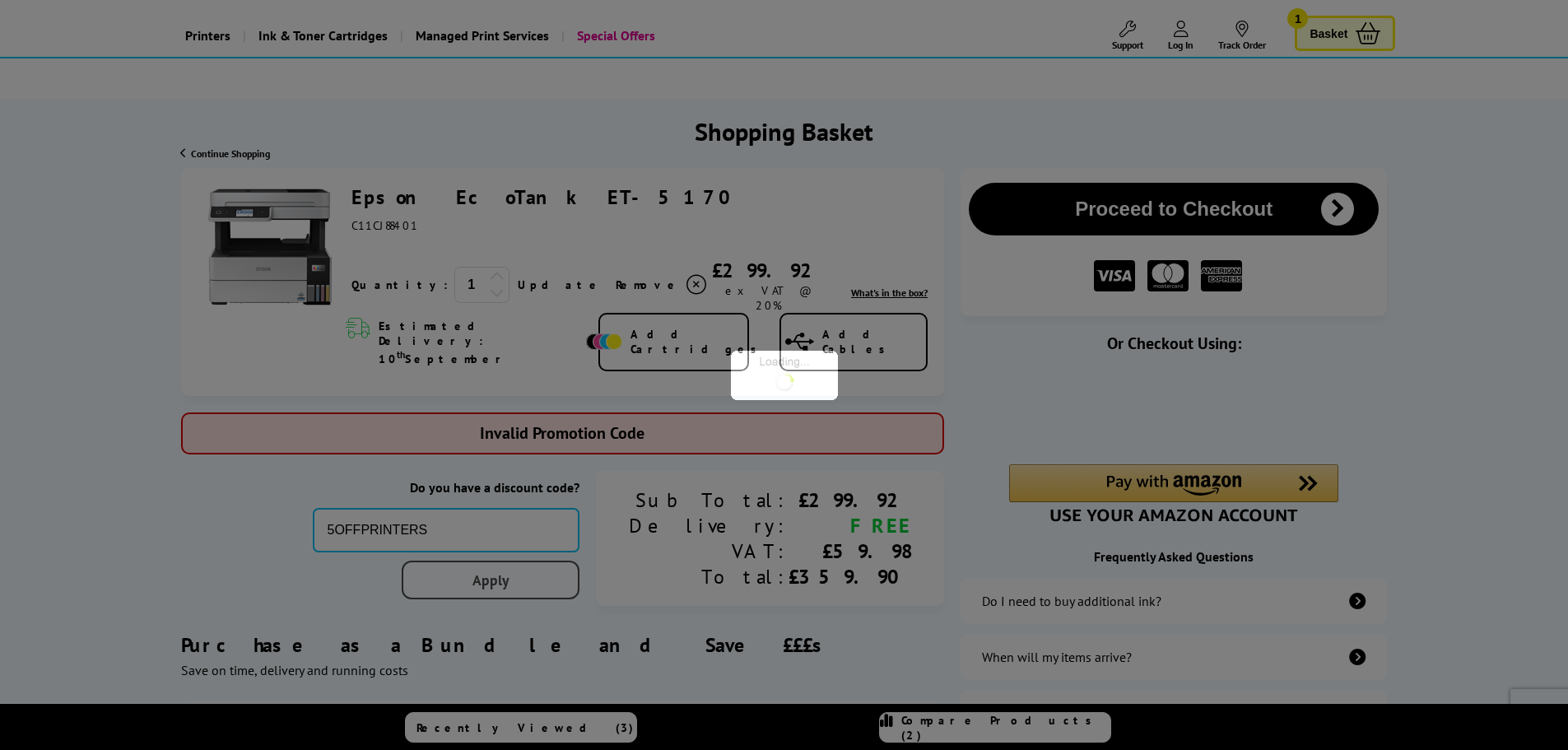
click at [558, 557] on div "Proceed to Checkout Shopping Basket ex VAT @ 20% 1 Update ex VAT @ 20%" at bounding box center [784, 592] width 1568 height 848
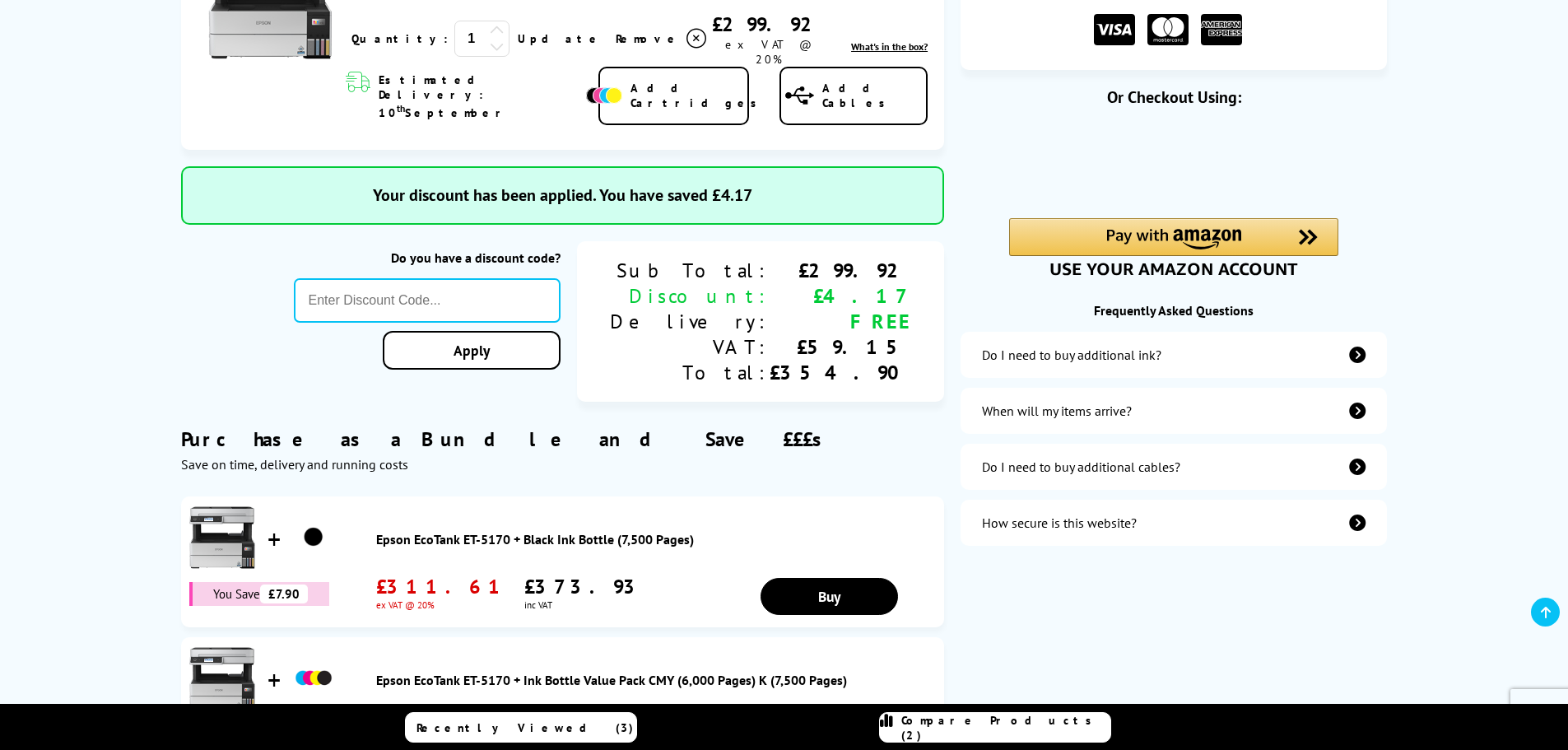
scroll to position [411, 0]
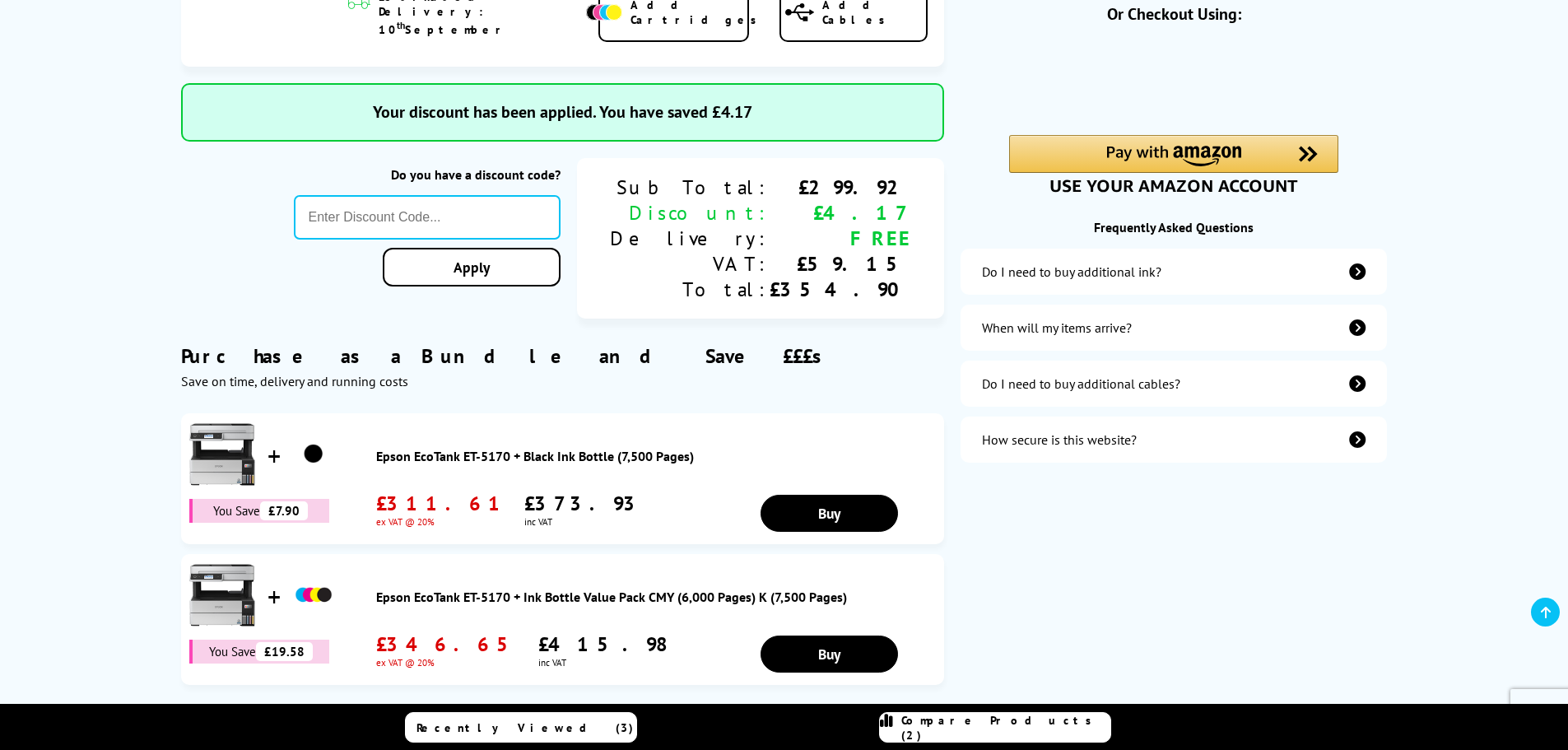
click at [1170, 562] on div "Proceed to Checkout Or Checkout Using:" at bounding box center [1173, 283] width 427 height 889
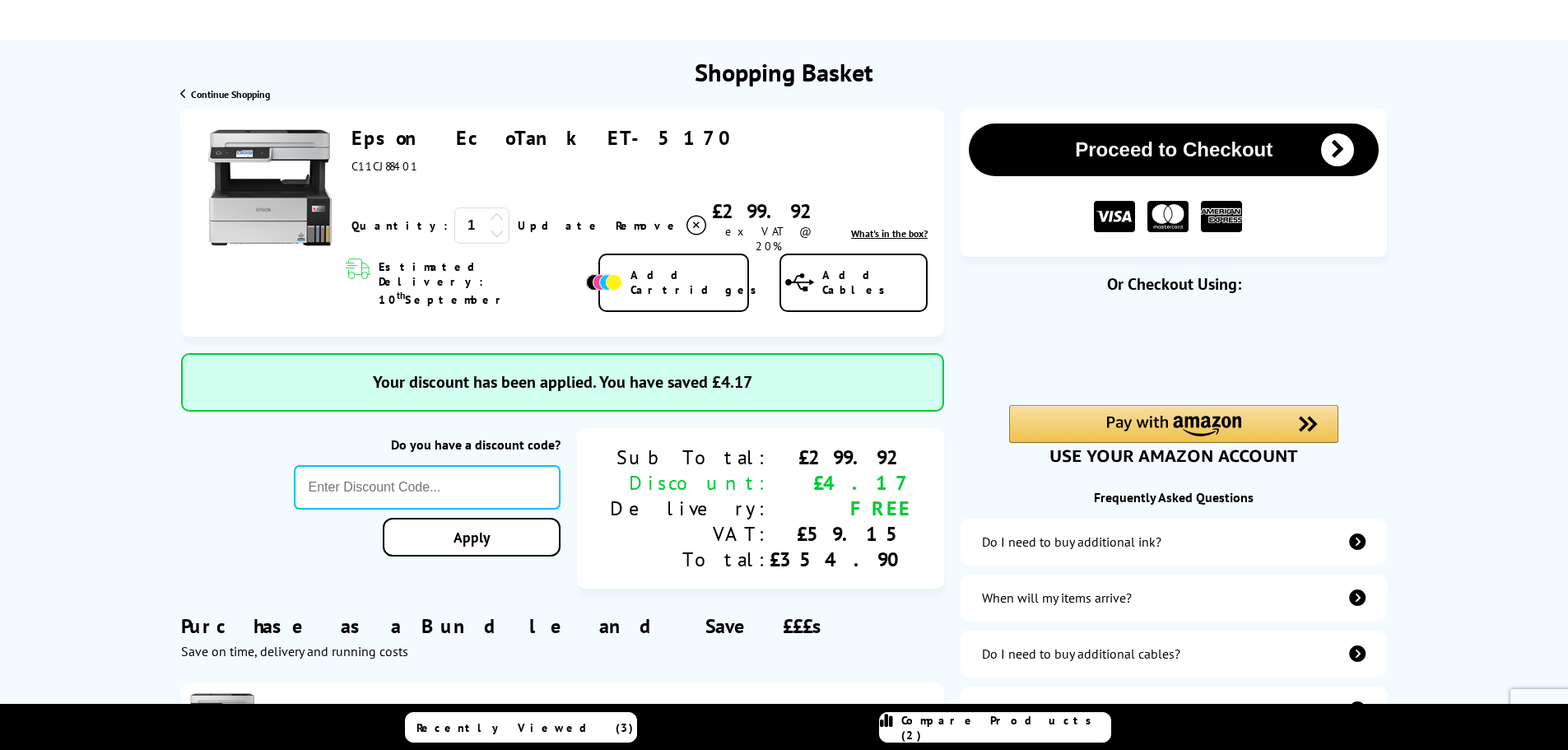
scroll to position [0, 0]
